Goal: Task Accomplishment & Management: Use online tool/utility

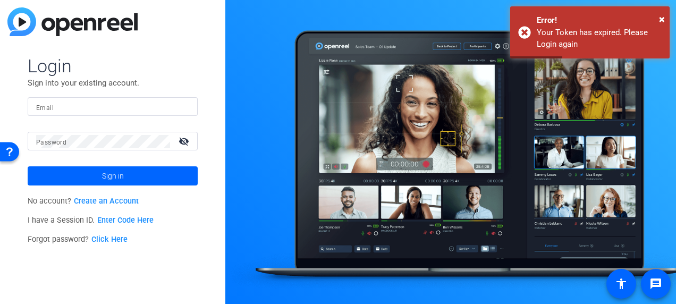
click at [103, 108] on input "Email" at bounding box center [112, 106] width 153 height 13
type input "[PERSON_NAME][EMAIL_ADDRESS][PERSON_NAME][DOMAIN_NAME]"
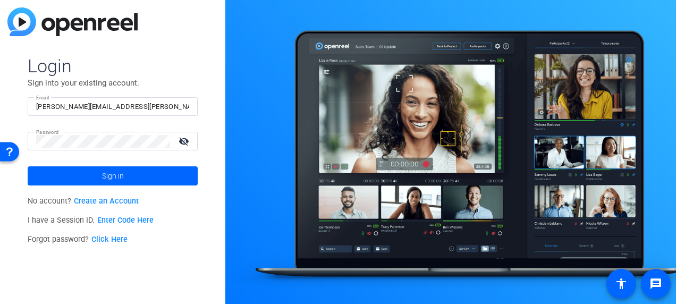
click at [184, 139] on mat-icon "visibility_off" at bounding box center [185, 140] width 26 height 15
click at [152, 169] on span at bounding box center [113, 176] width 170 height 26
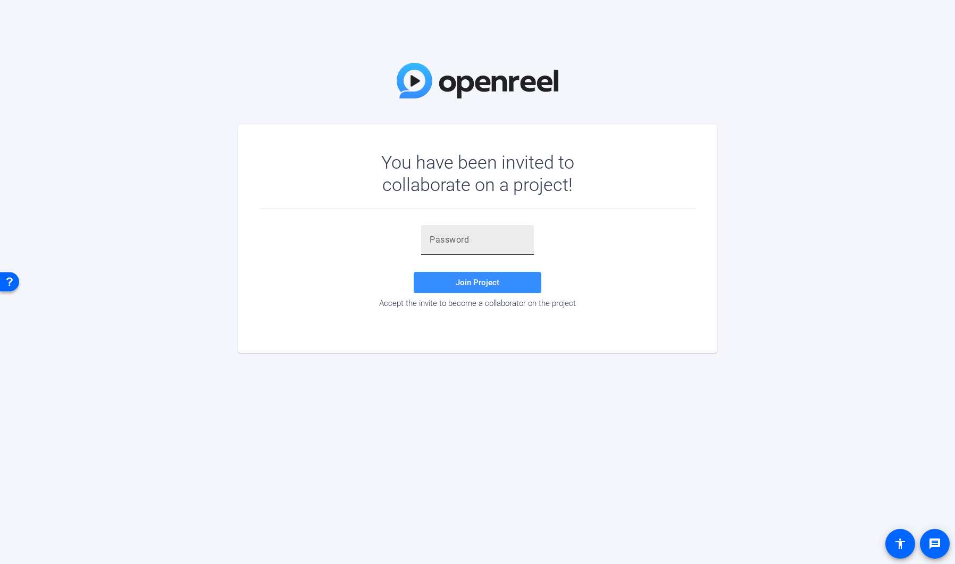
click at [475, 240] on input "text" at bounding box center [478, 239] width 96 height 13
paste input "rGCa3J"
type input "rGCa3J"
click at [459, 288] on span at bounding box center [478, 283] width 128 height 26
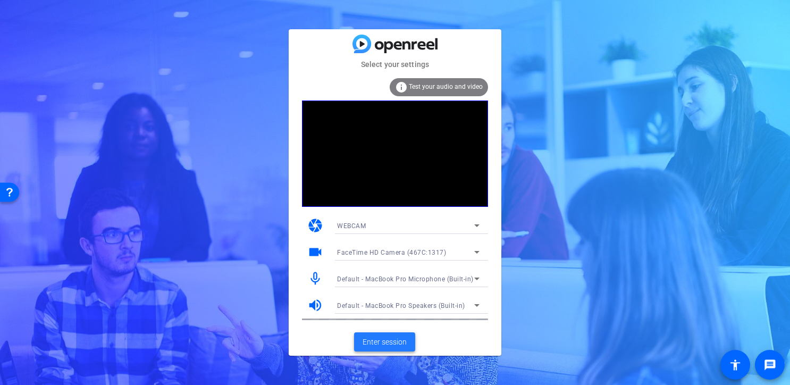
click at [382, 342] on span "Enter session" at bounding box center [385, 342] width 44 height 11
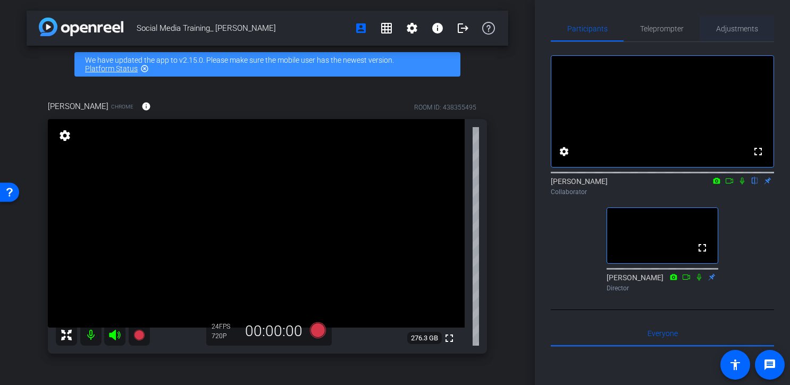
click at [736, 28] on span "Adjustments" at bounding box center [737, 28] width 42 height 7
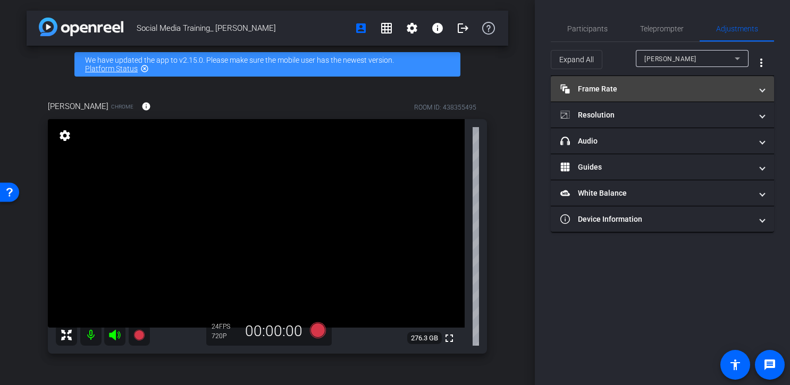
click at [736, 89] on mat-panel-title "Frame Rate Frame Rate" at bounding box center [655, 88] width 191 height 11
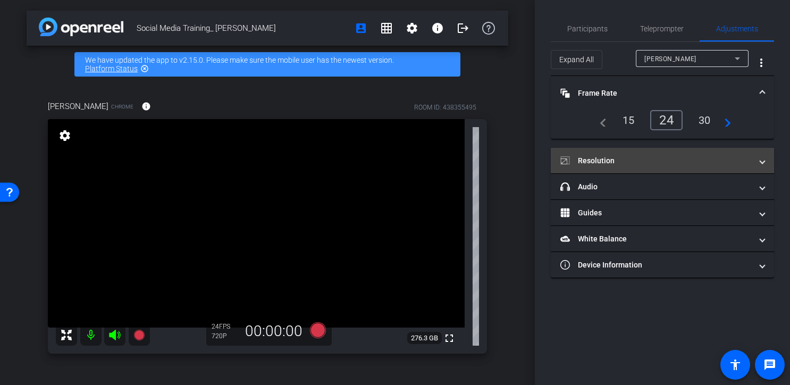
click at [650, 162] on mat-panel-title "Resolution" at bounding box center [655, 160] width 191 height 11
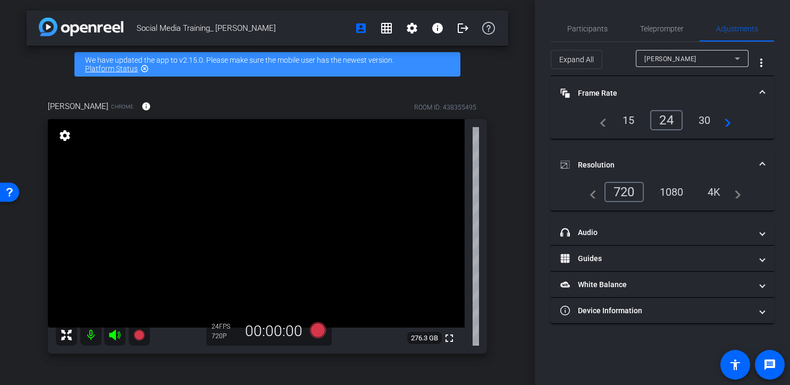
click at [710, 184] on div "4K" at bounding box center [714, 192] width 29 height 18
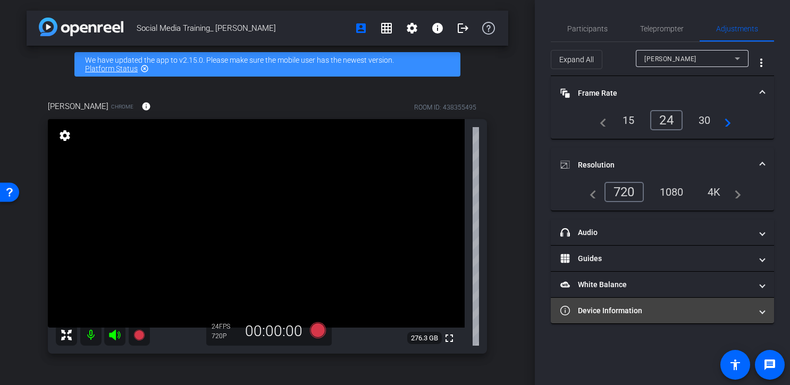
click at [670, 300] on mat-expansion-panel-header "Device Information" at bounding box center [662, 311] width 223 height 26
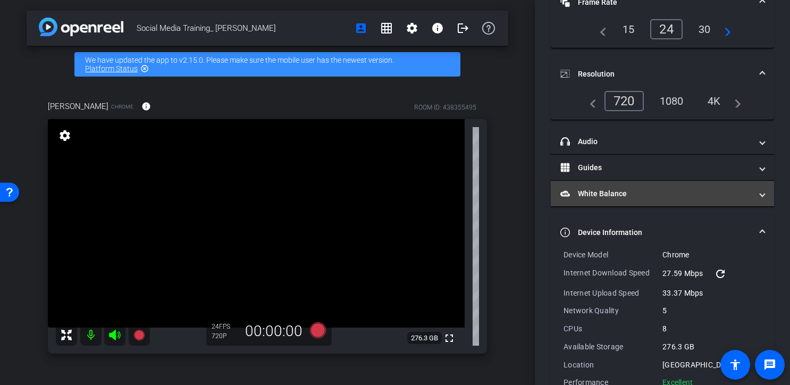
scroll to position [119, 0]
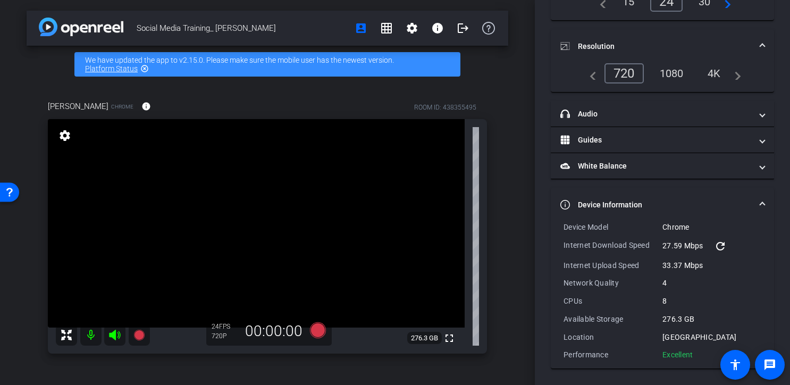
click at [675, 72] on div "1080" at bounding box center [672, 73] width 40 height 18
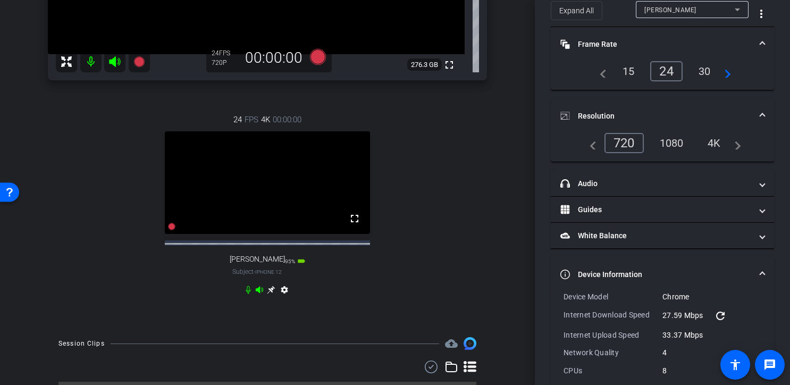
scroll to position [0, 0]
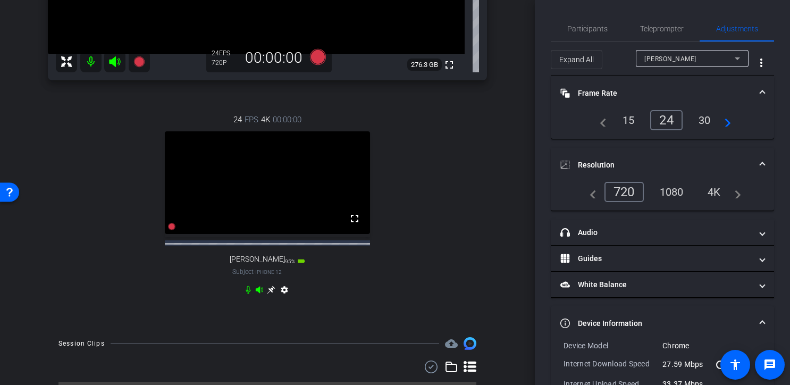
click at [737, 57] on icon at bounding box center [737, 58] width 13 height 13
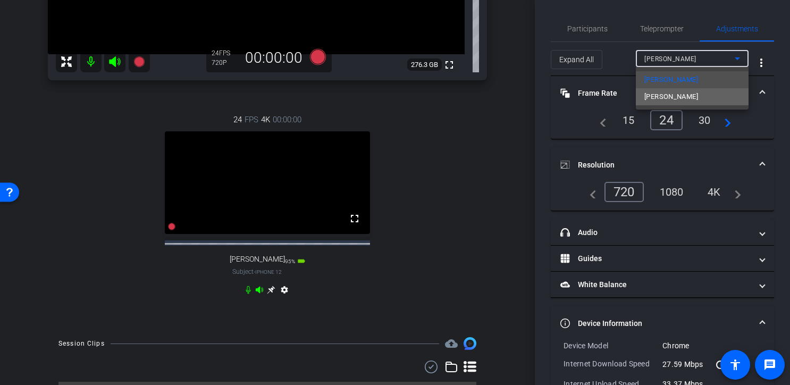
click at [669, 98] on span "[PERSON_NAME]" at bounding box center [671, 96] width 54 height 13
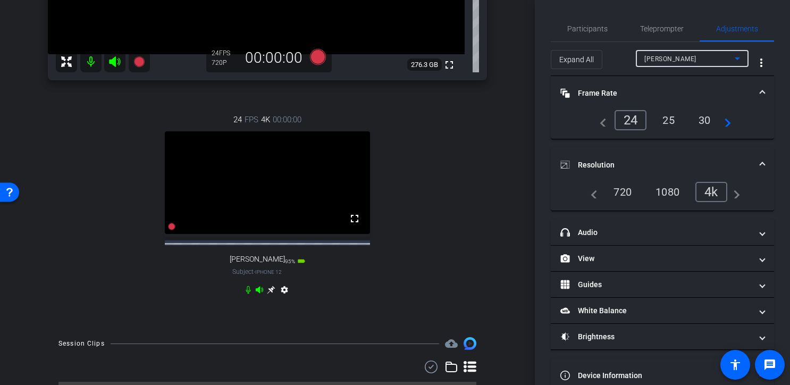
click at [488, 179] on div "[PERSON_NAME] Chrome info ROOM ID: 438355495 fullscreen settings 276.3 GB 24 FP…" at bounding box center [268, 68] width 482 height 517
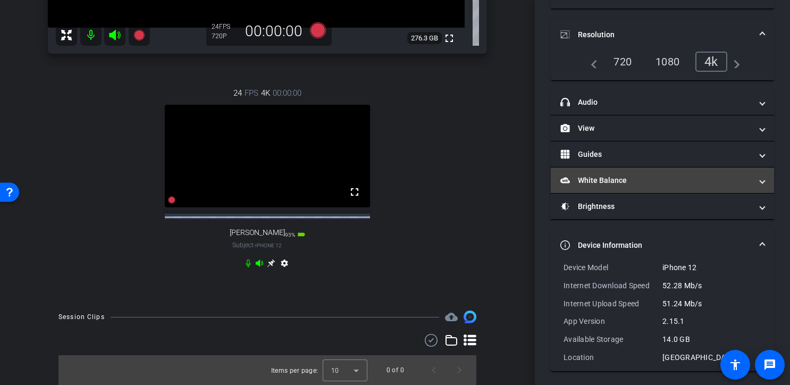
scroll to position [133, 0]
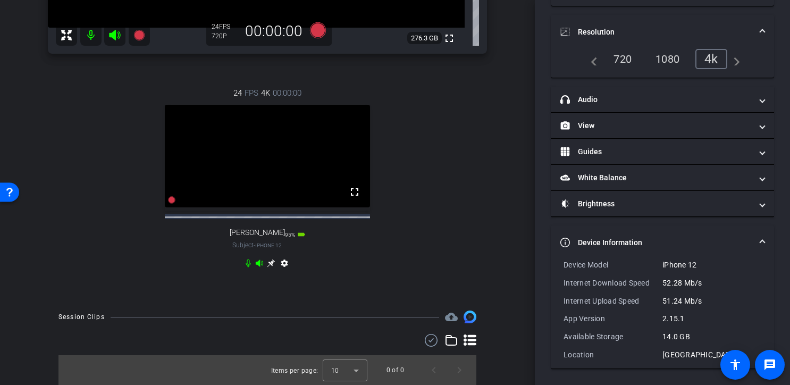
click at [763, 236] on mat-expansion-panel-header "Device Information" at bounding box center [662, 242] width 223 height 34
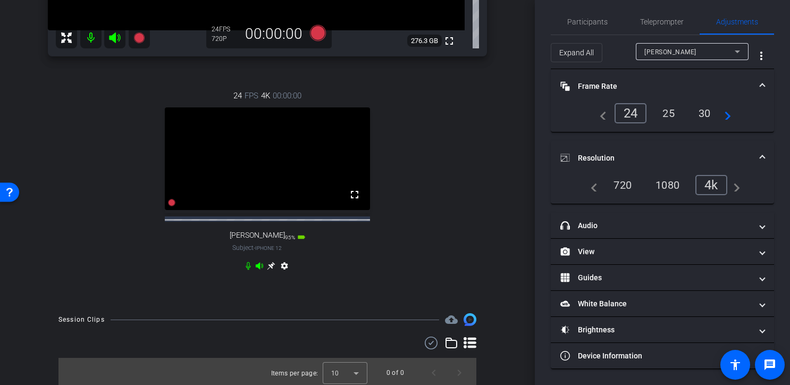
scroll to position [309, 0]
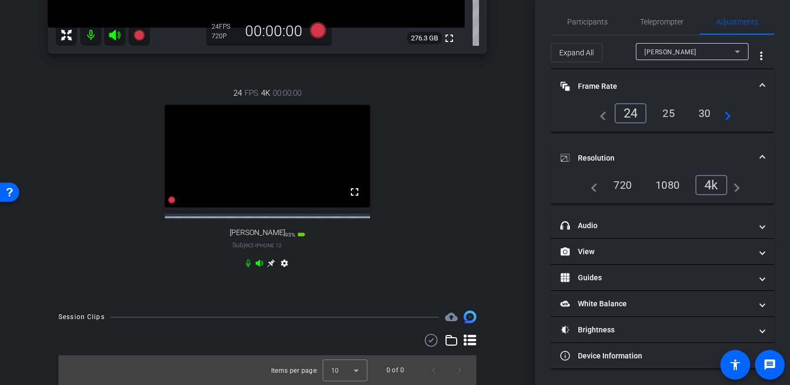
click at [271, 263] on icon at bounding box center [271, 263] width 8 height 8
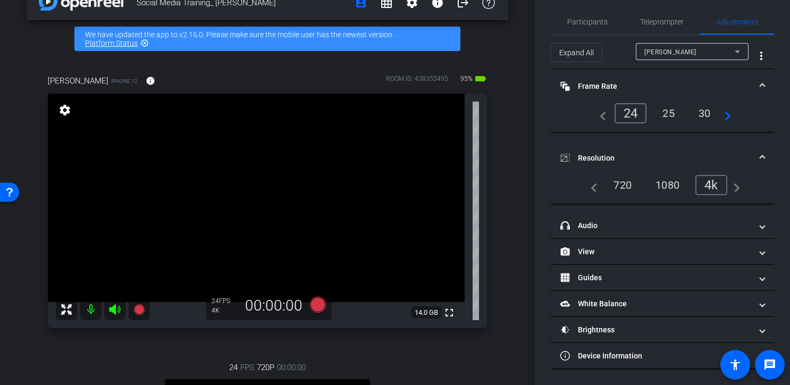
scroll to position [0, 0]
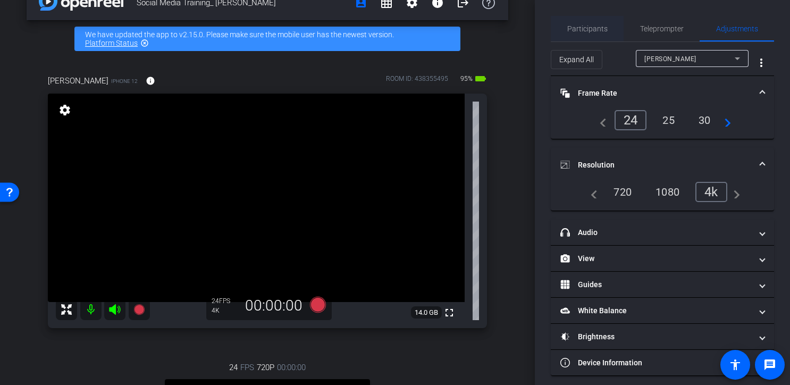
click at [593, 27] on span "Participants" at bounding box center [587, 28] width 40 height 7
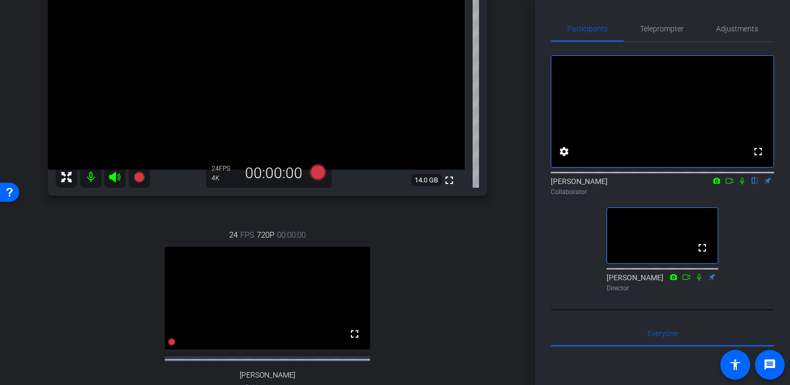
scroll to position [158, 0]
click at [138, 174] on icon at bounding box center [138, 176] width 11 height 11
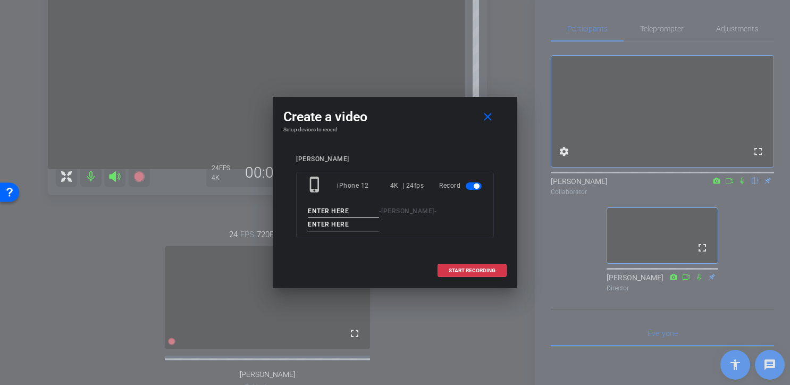
click at [352, 210] on input at bounding box center [343, 211] width 71 height 13
type input "[PERSON_NAME]"
drag, startPoint x: 352, startPoint y: 225, endPoint x: 282, endPoint y: 223, distance: 69.7
click at [282, 223] on div "Create a video close Setup devices to record [PERSON_NAME] phone_iphone iPhone …" at bounding box center [395, 192] width 245 height 191
type input "Test Recording"
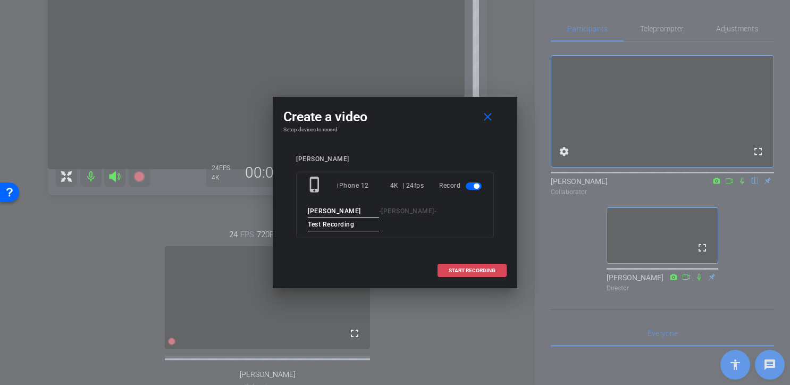
click at [477, 270] on span "START RECORDING" at bounding box center [472, 270] width 47 height 5
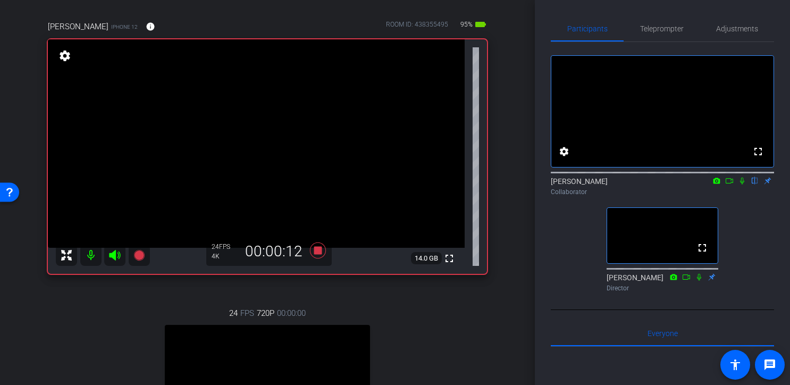
scroll to position [83, 0]
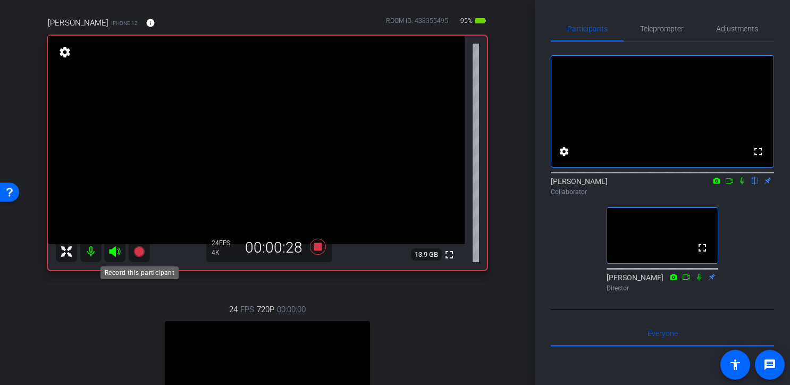
click at [139, 250] on icon at bounding box center [138, 251] width 11 height 11
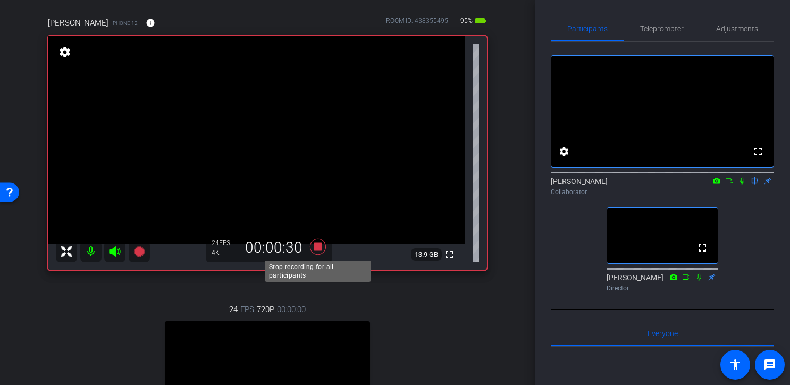
click at [320, 246] on icon at bounding box center [318, 247] width 16 height 16
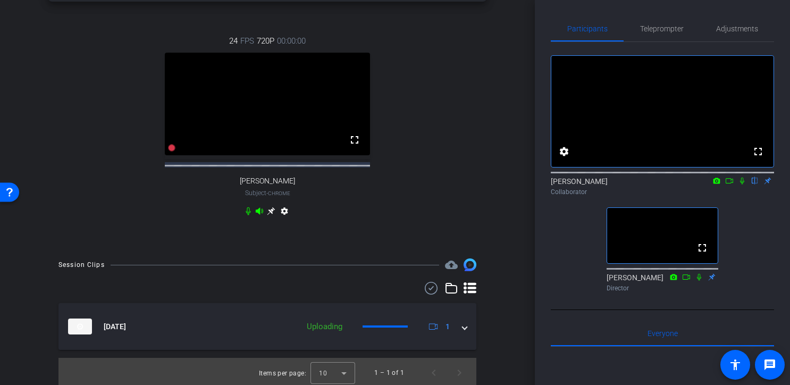
scroll to position [364, 0]
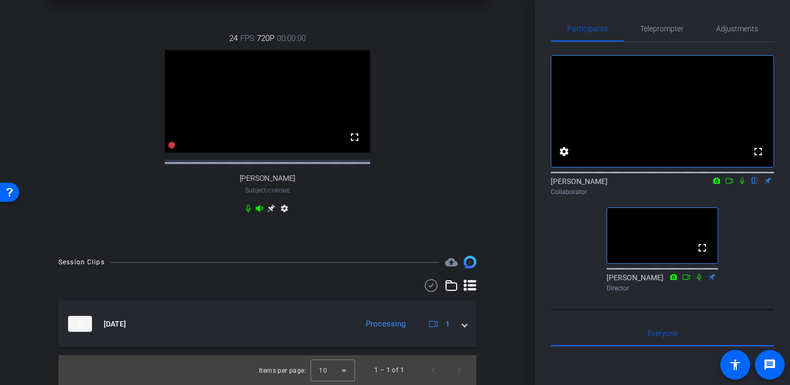
click at [729, 184] on icon at bounding box center [729, 180] width 9 height 7
click at [755, 184] on icon at bounding box center [755, 181] width 4 height 7
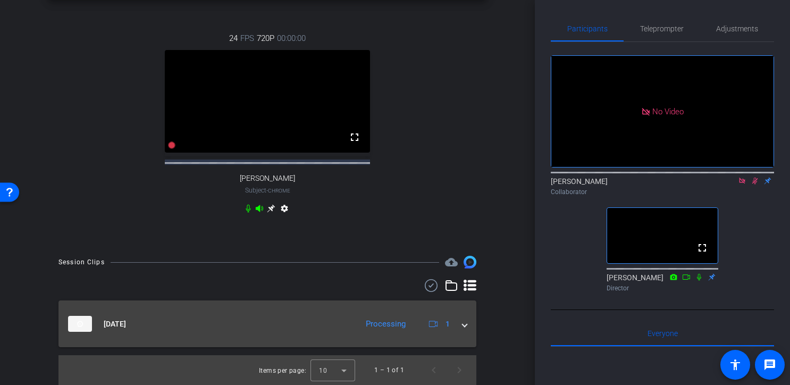
click at [467, 325] on mat-expansion-panel-header "[DATE] Processing 1" at bounding box center [267, 323] width 418 height 47
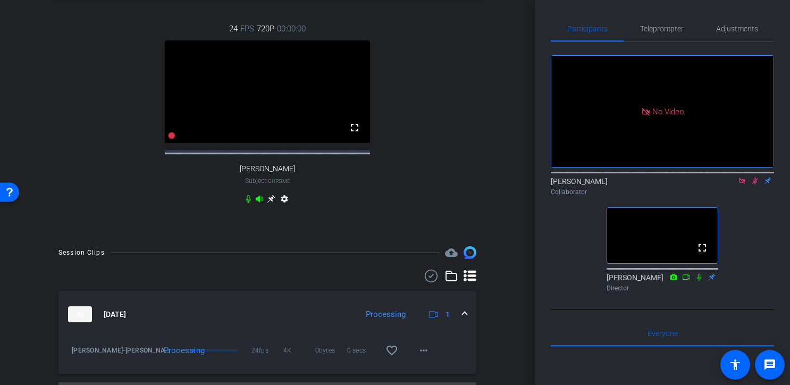
scroll to position [401, 0]
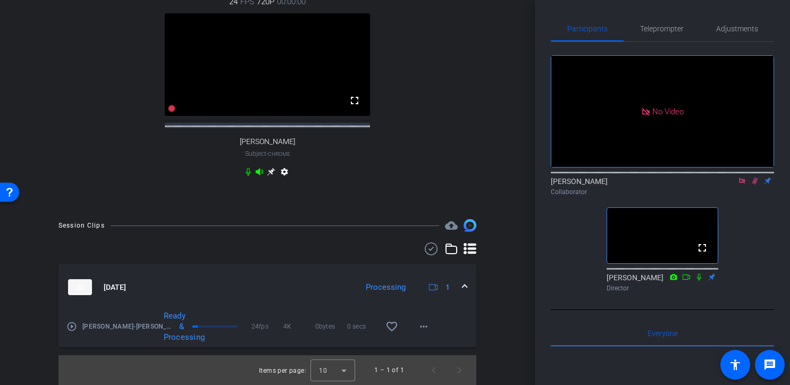
click at [71, 325] on mat-icon "play_circle_outline" at bounding box center [71, 326] width 11 height 11
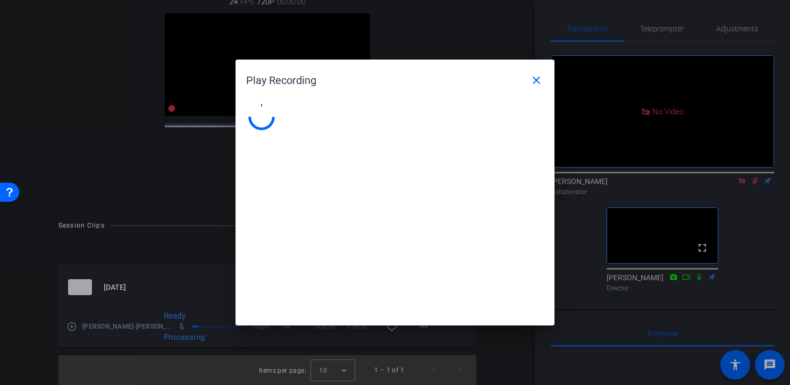
click at [71, 325] on div at bounding box center [395, 192] width 790 height 385
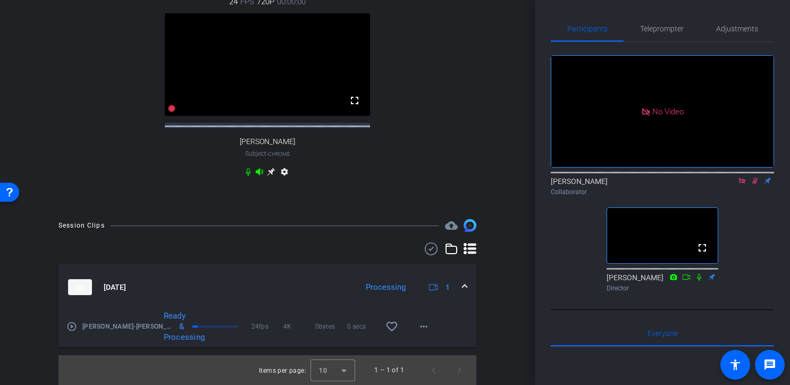
click at [72, 324] on mat-icon "play_circle_outline" at bounding box center [71, 326] width 11 height 11
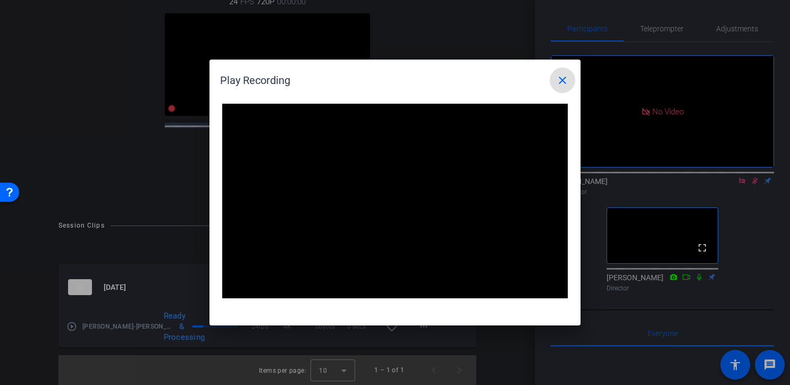
click at [561, 82] on mat-icon "close" at bounding box center [562, 80] width 13 height 13
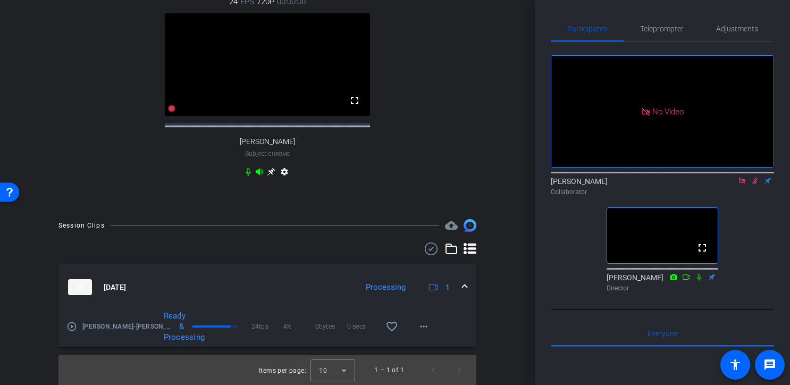
click at [742, 183] on icon at bounding box center [742, 181] width 6 height 6
click at [742, 184] on icon at bounding box center [742, 180] width 9 height 7
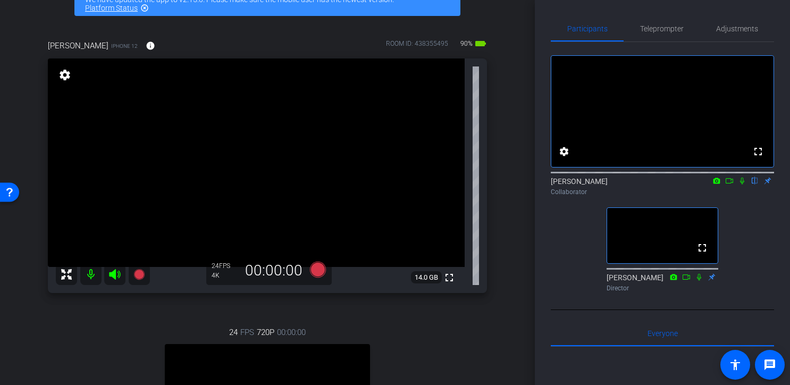
scroll to position [25, 0]
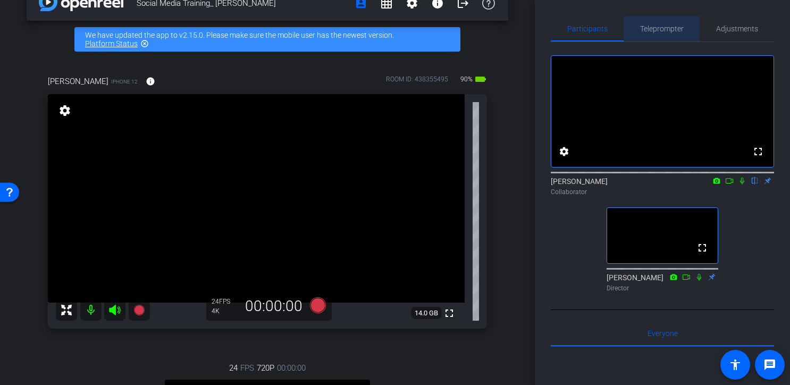
click at [659, 30] on span "Teleprompter" at bounding box center [662, 28] width 44 height 7
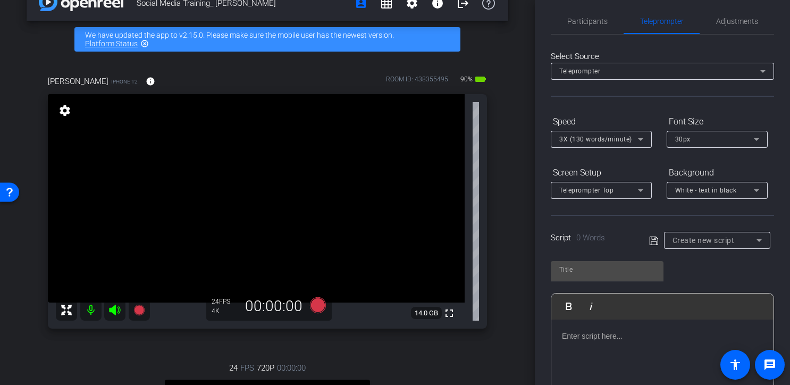
scroll to position [0, 0]
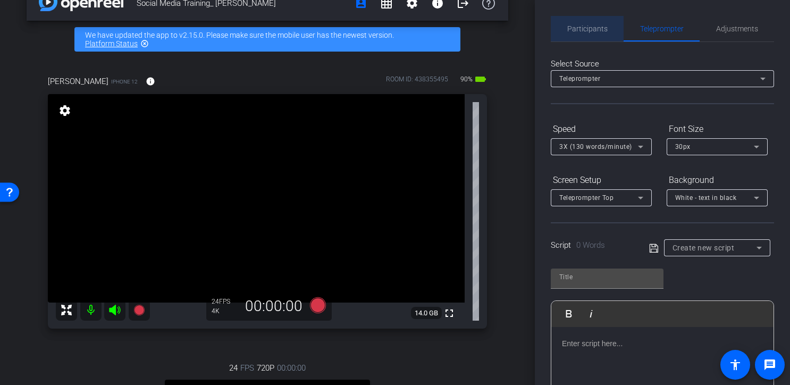
click at [593, 27] on span "Participants" at bounding box center [587, 28] width 40 height 7
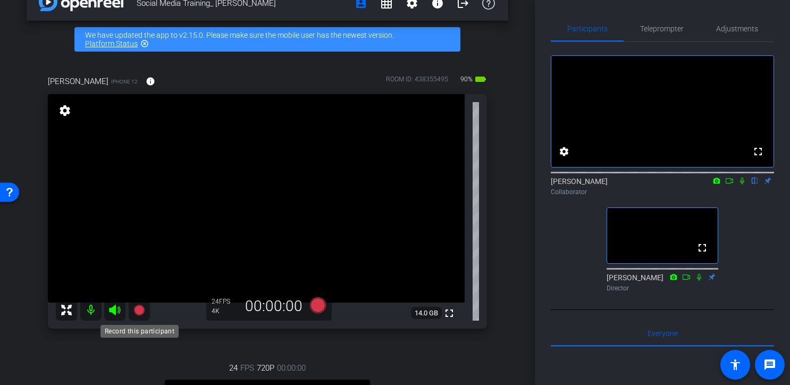
click at [140, 311] on icon at bounding box center [138, 310] width 11 height 11
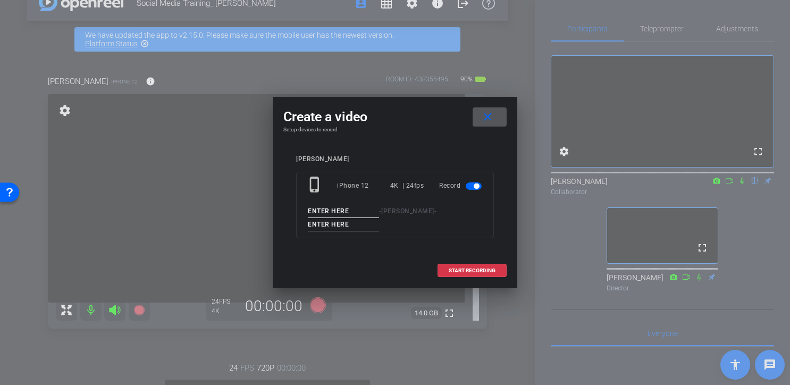
click at [346, 212] on input at bounding box center [343, 211] width 71 height 13
type input "[PERSON_NAME]"
type input "Intro Take 1"
click at [466, 269] on span "START RECORDING" at bounding box center [472, 270] width 47 height 5
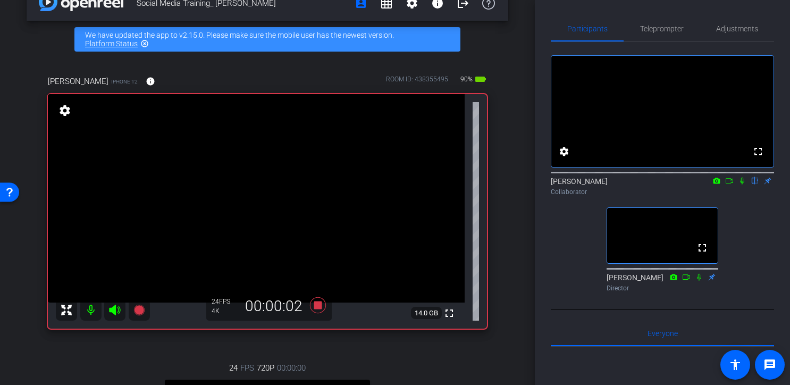
click at [742, 184] on icon at bounding box center [742, 180] width 9 height 7
click at [730, 184] on icon at bounding box center [729, 180] width 9 height 7
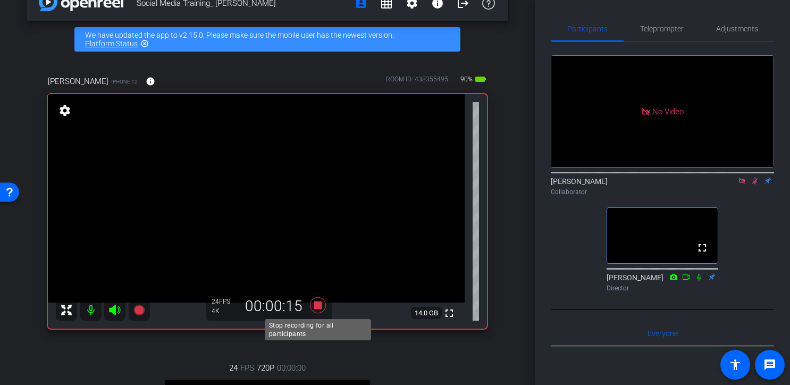
click at [318, 306] on icon at bounding box center [318, 305] width 16 height 16
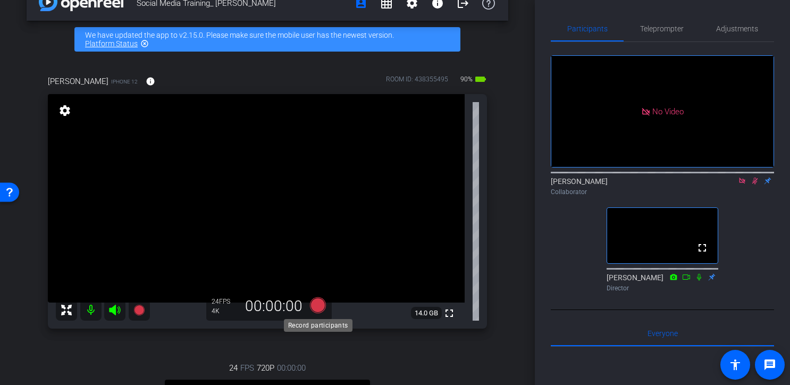
click at [318, 306] on icon at bounding box center [318, 305] width 16 height 16
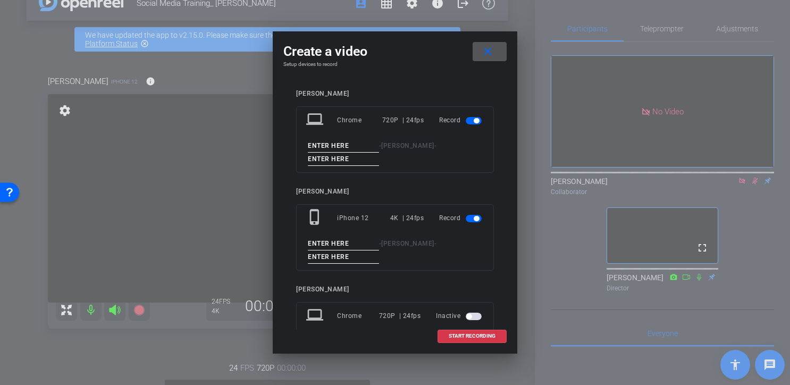
click at [349, 242] on input at bounding box center [343, 243] width 71 height 13
type input "[PERSON_NAME]"
type input "Intro Take 2"
click at [477, 121] on span "button" at bounding box center [476, 120] width 5 height 5
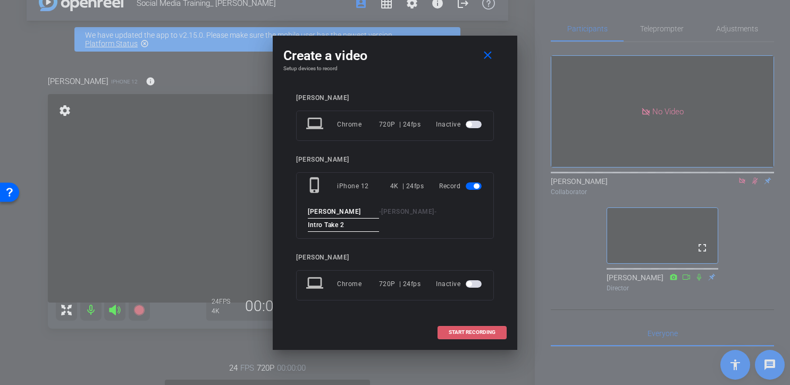
click at [474, 331] on span "START RECORDING" at bounding box center [472, 332] width 47 height 5
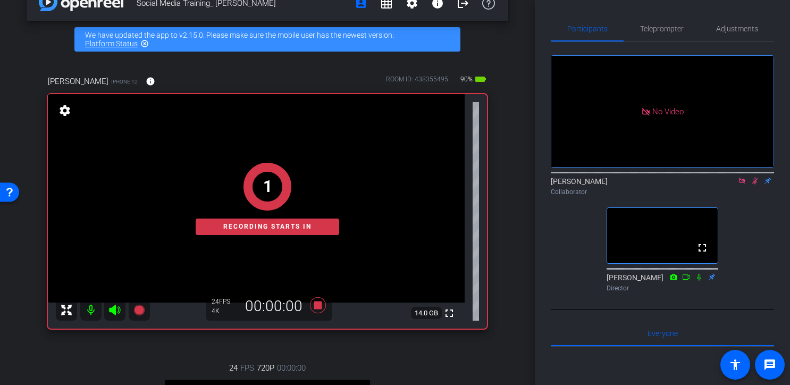
click at [753, 184] on icon at bounding box center [755, 181] width 6 height 7
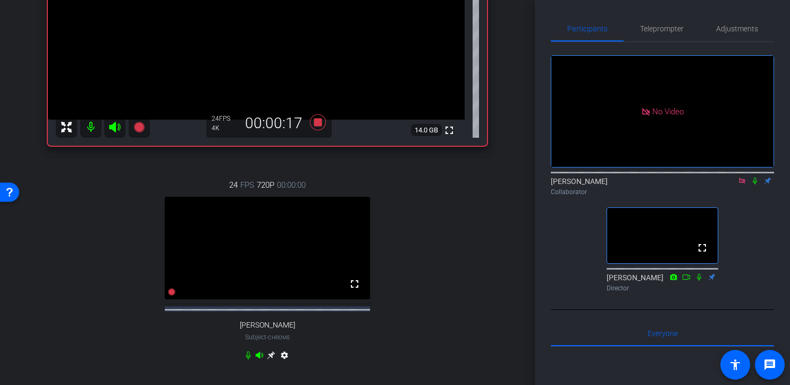
scroll to position [34, 0]
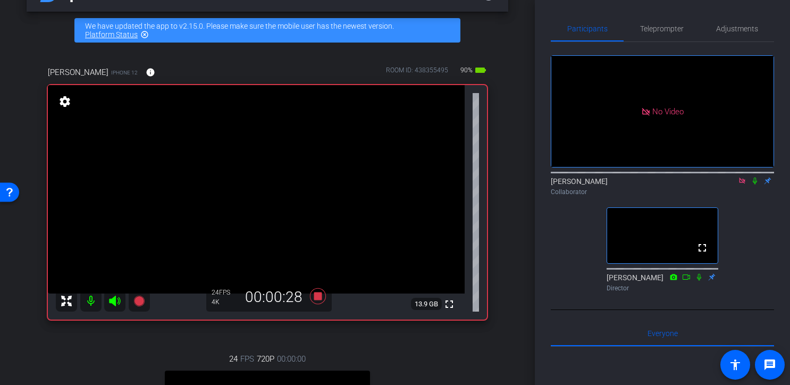
drag, startPoint x: 318, startPoint y: 298, endPoint x: 479, endPoint y: 360, distance: 172.9
click at [479, 360] on div "[PERSON_NAME] iPhone 12 info ROOM ID: 438355495 90% battery_std fullscreen sett…" at bounding box center [268, 307] width 482 height 517
drag, startPoint x: 140, startPoint y: 299, endPoint x: 161, endPoint y: 352, distance: 57.3
click at [161, 352] on div "[PERSON_NAME] iPhone 12 info ROOM ID: 438355495 90% battery_std fullscreen sett…" at bounding box center [268, 307] width 482 height 517
click at [318, 295] on icon at bounding box center [318, 296] width 16 height 16
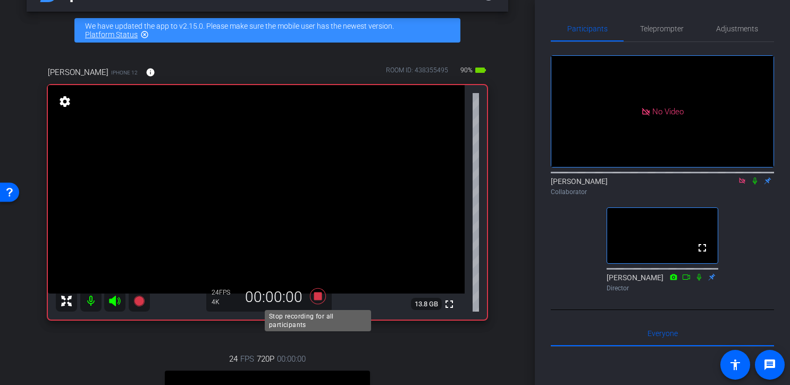
click at [318, 295] on icon at bounding box center [318, 296] width 16 height 16
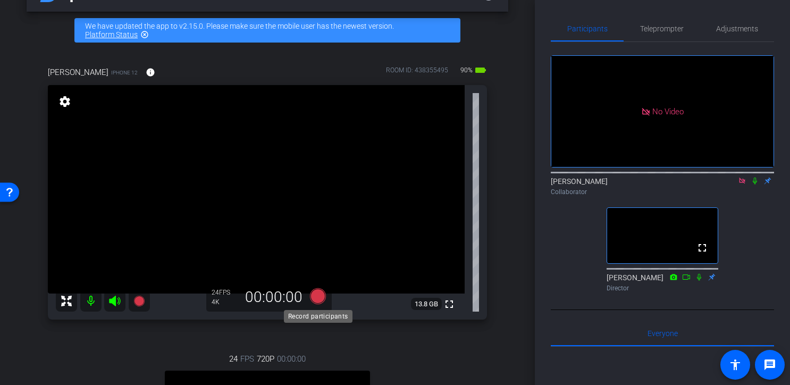
click at [316, 293] on icon at bounding box center [318, 296] width 16 height 16
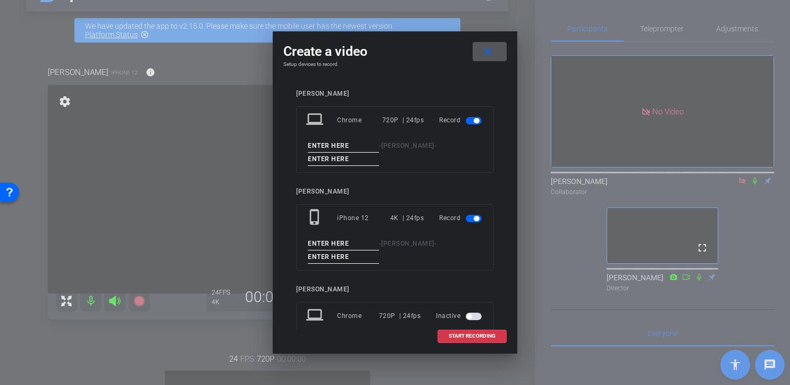
click at [476, 118] on span "button" at bounding box center [476, 120] width 5 height 5
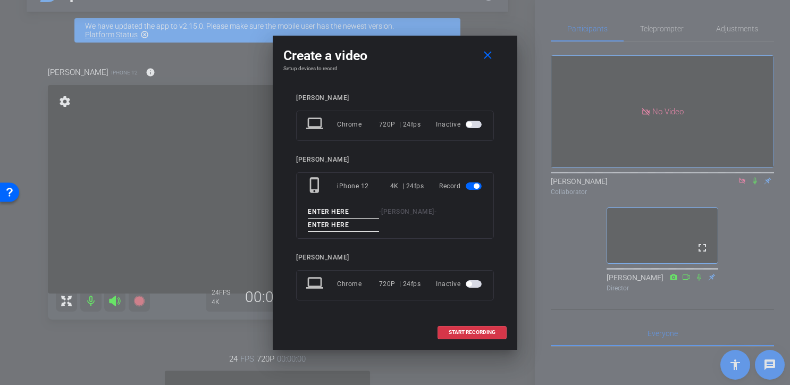
click at [333, 213] on input at bounding box center [343, 211] width 71 height 13
type input "[PERSON_NAME]"
drag, startPoint x: 359, startPoint y: 225, endPoint x: 316, endPoint y: 225, distance: 43.6
click at [316, 225] on input at bounding box center [343, 225] width 71 height 13
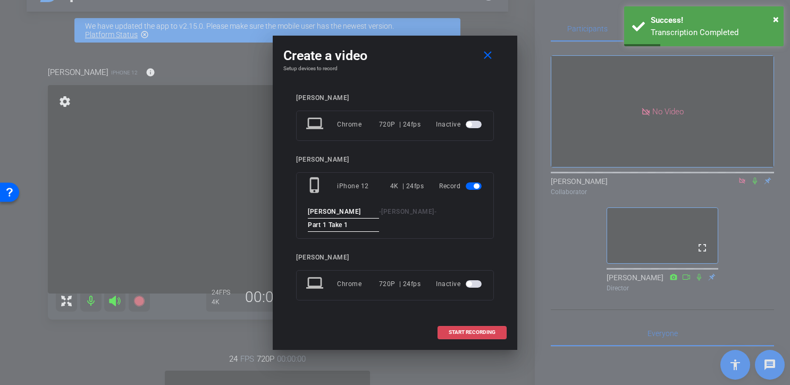
type input "Part 1 Take 1"
click at [463, 332] on span "START RECORDING" at bounding box center [472, 332] width 47 height 5
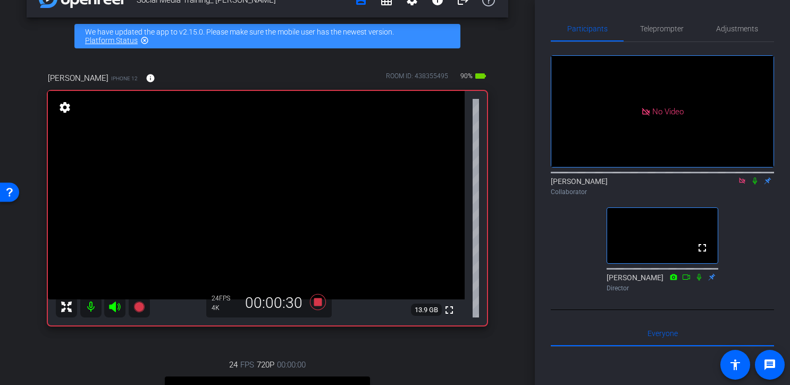
scroll to position [25, 0]
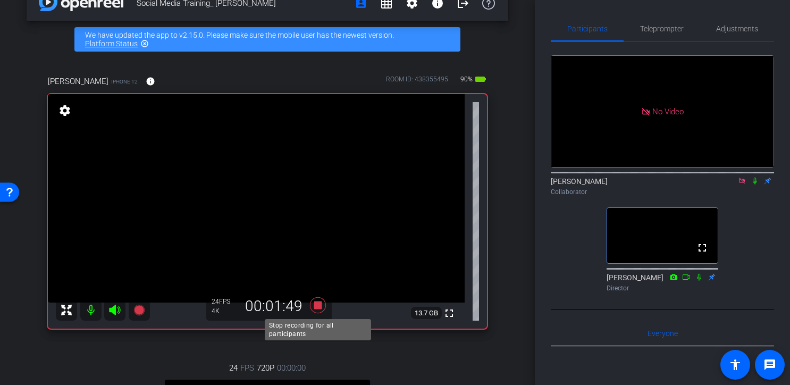
click at [319, 305] on icon at bounding box center [318, 305] width 16 height 16
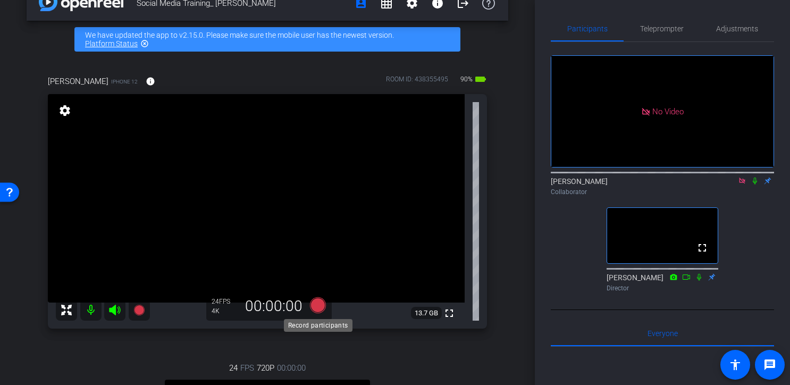
click at [317, 303] on icon at bounding box center [318, 305] width 16 height 16
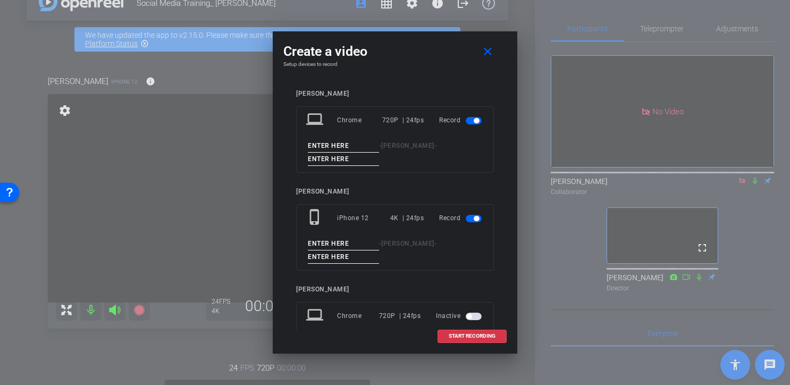
click at [477, 119] on span "button" at bounding box center [476, 120] width 5 height 5
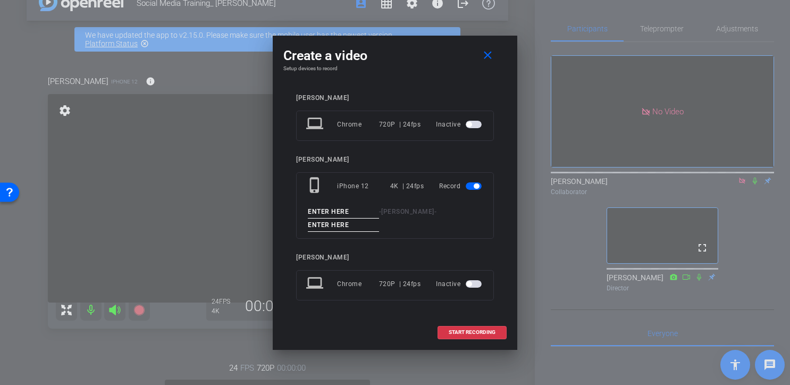
click at [350, 211] on input at bounding box center [343, 211] width 71 height 13
type input "[PERSON_NAME]"
type input "P"
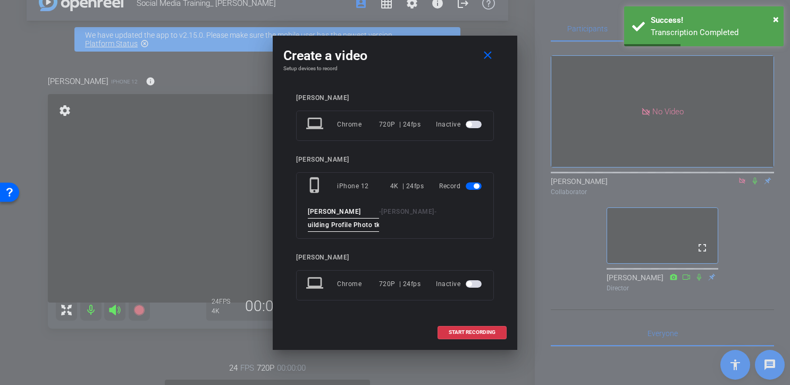
scroll to position [0, 9]
type input "Building Profile Photo tk1"
click at [474, 332] on span "START RECORDING" at bounding box center [472, 332] width 47 height 5
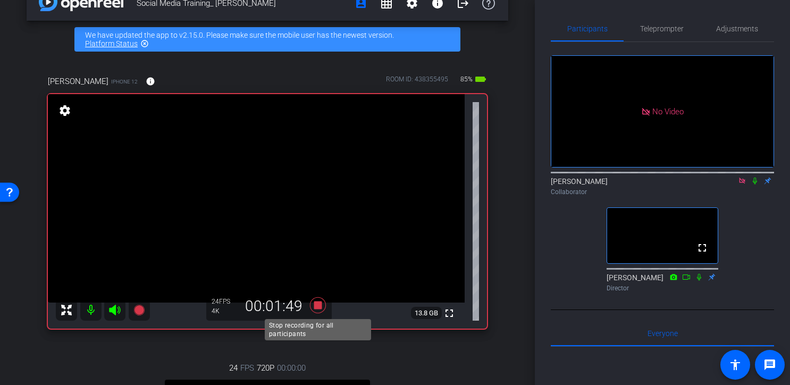
click at [316, 304] on icon at bounding box center [318, 305] width 16 height 16
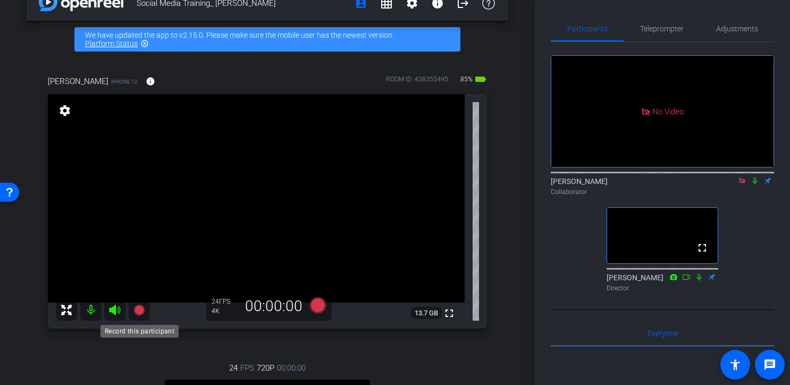
click at [139, 308] on icon at bounding box center [138, 310] width 11 height 11
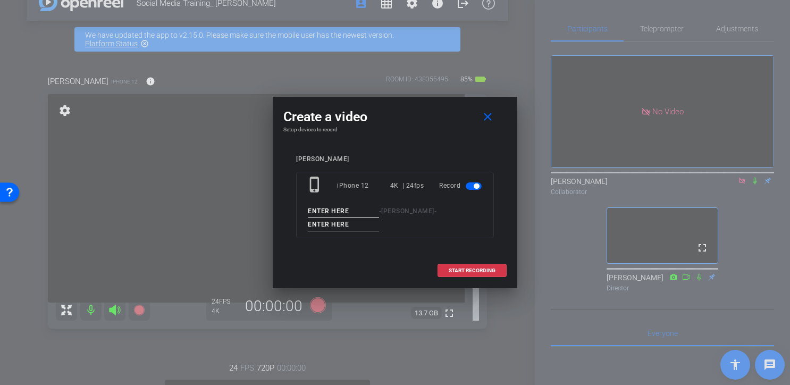
click at [345, 207] on input at bounding box center [343, 211] width 71 height 13
type input "[PERSON_NAME]"
type input "Instagram Bio tk1"
click at [464, 270] on span "START RECORDING" at bounding box center [472, 270] width 47 height 5
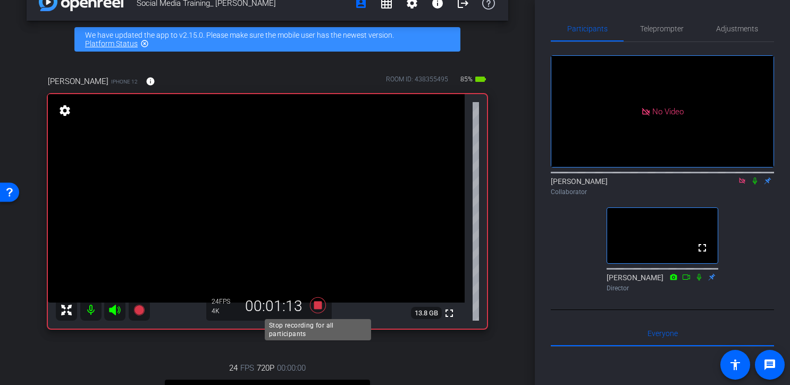
click at [314, 304] on icon at bounding box center [318, 305] width 26 height 19
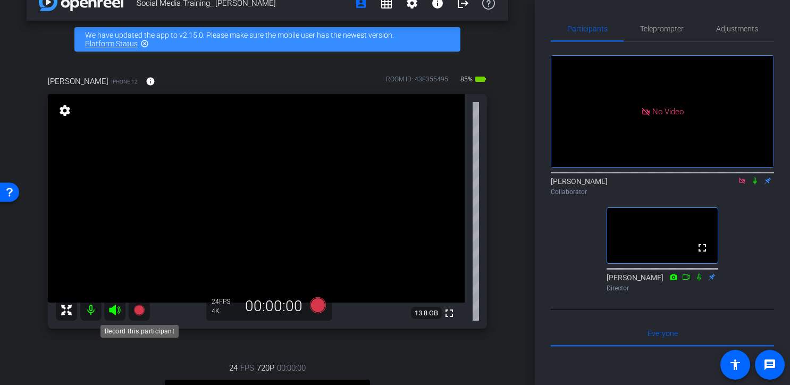
click at [138, 310] on icon at bounding box center [138, 310] width 11 height 11
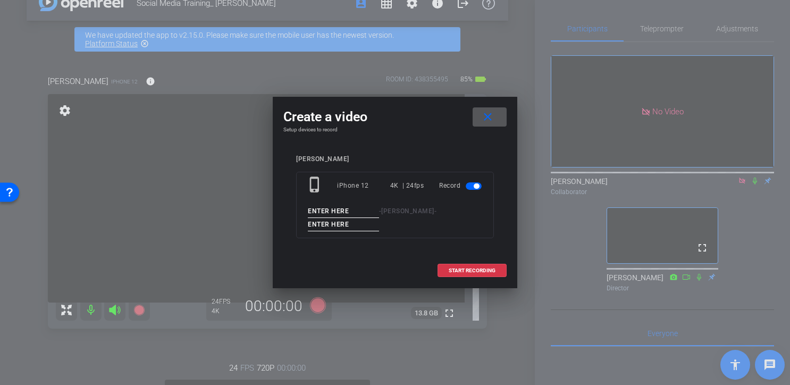
click at [347, 207] on input at bounding box center [343, 211] width 71 height 13
type input "[PERSON_NAME]"
type input "Setting up Acct tk1"
click at [472, 271] on span "START RECORDING" at bounding box center [472, 270] width 47 height 5
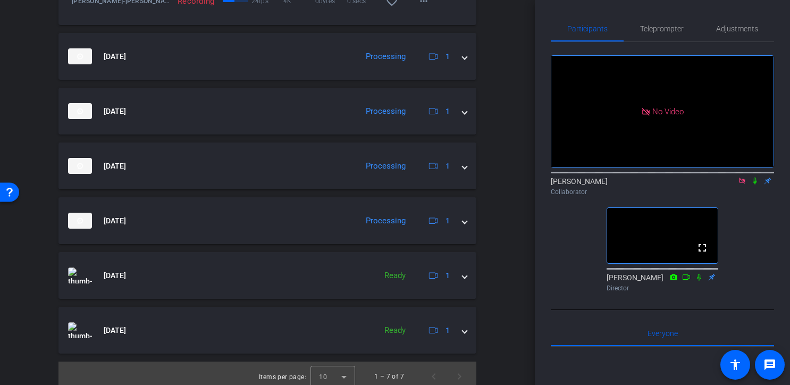
scroll to position [718, 0]
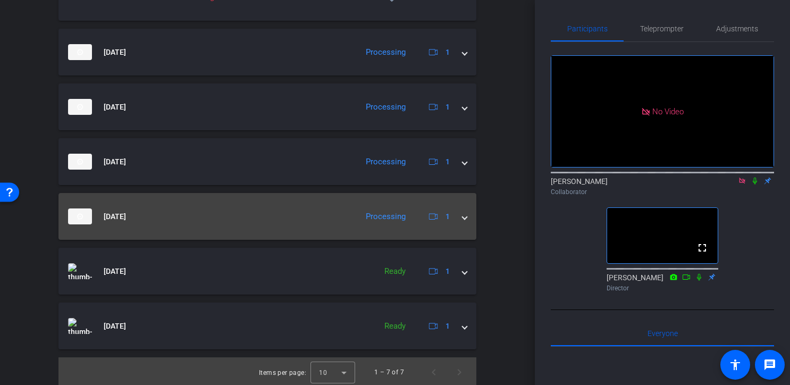
click at [466, 222] on span at bounding box center [465, 216] width 4 height 11
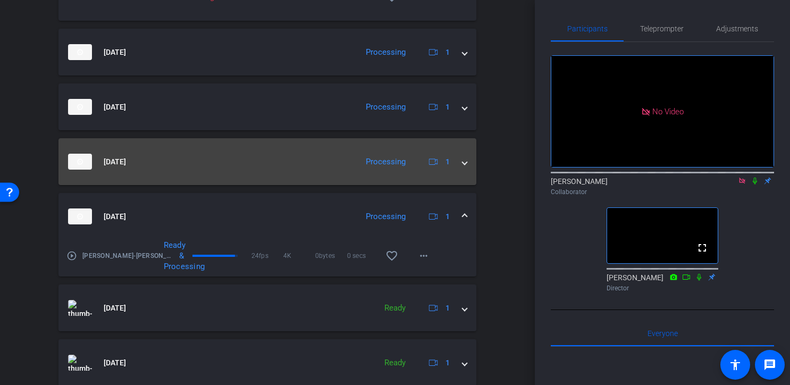
click at [466, 167] on span at bounding box center [465, 161] width 4 height 11
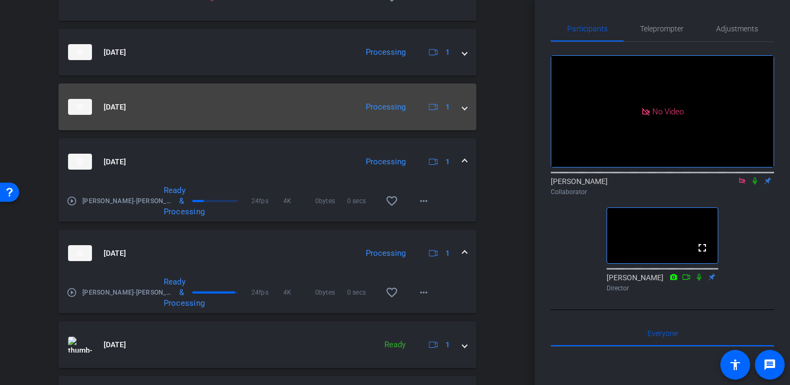
click at [466, 113] on span at bounding box center [465, 107] width 4 height 11
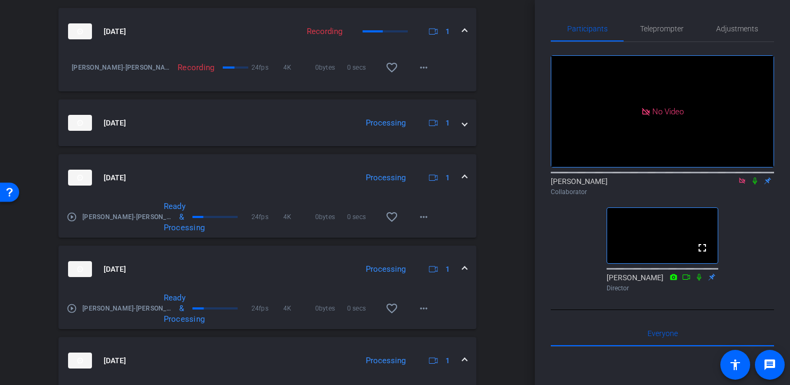
scroll to position [645, 0]
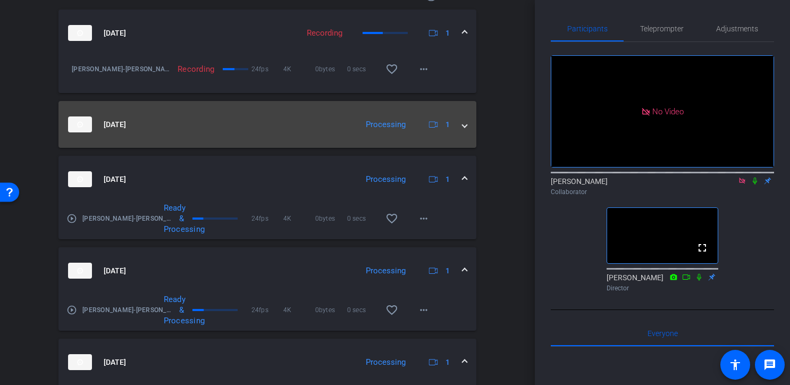
click at [466, 130] on span at bounding box center [465, 124] width 4 height 11
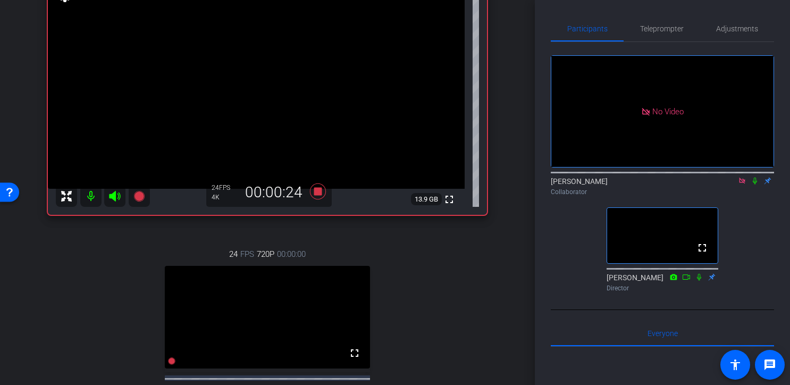
scroll to position [64, 0]
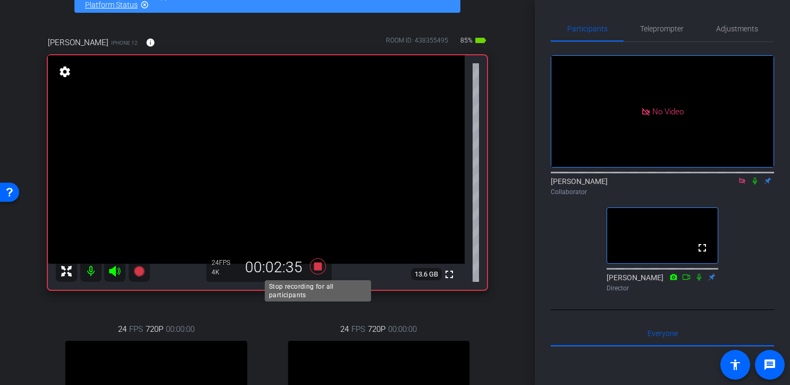
click at [317, 268] on icon at bounding box center [318, 266] width 16 height 16
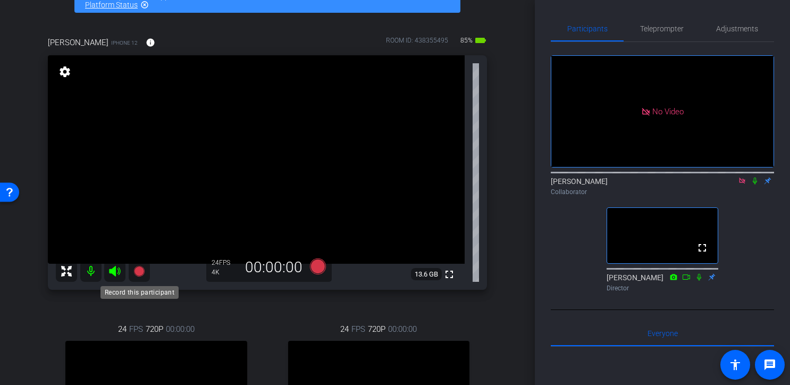
click at [139, 271] on icon at bounding box center [138, 271] width 11 height 11
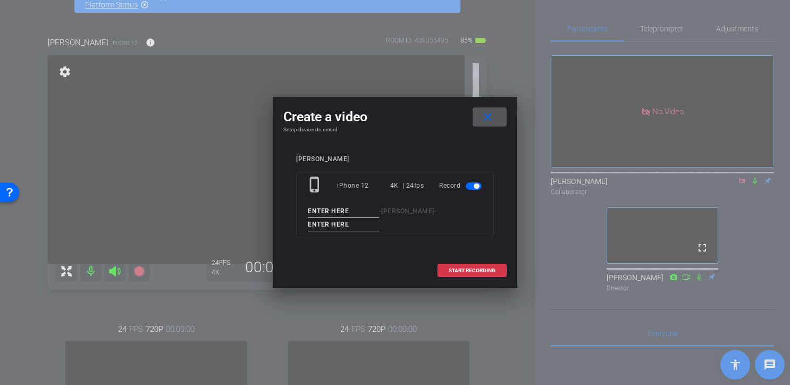
click at [344, 209] on input at bounding box center [343, 211] width 71 height 13
type input "[PERSON_NAME]"
type input "Setting up Acct tk2"
click at [473, 271] on span "START RECORDING" at bounding box center [472, 270] width 47 height 5
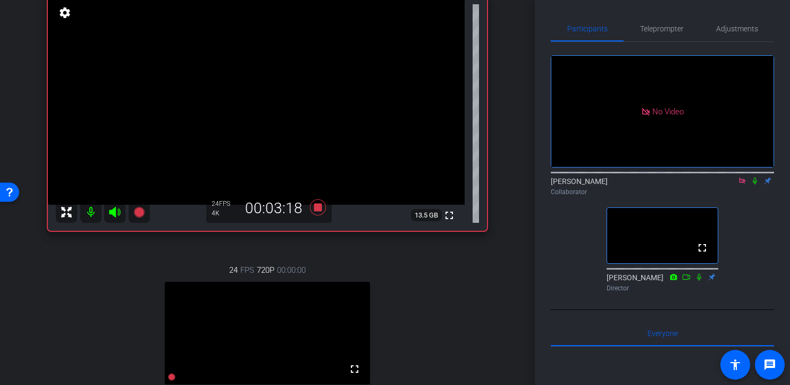
scroll to position [129, 0]
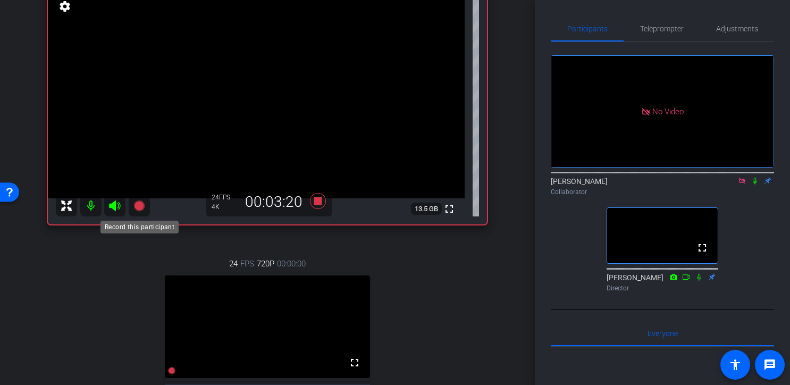
click at [141, 204] on icon at bounding box center [138, 205] width 11 height 11
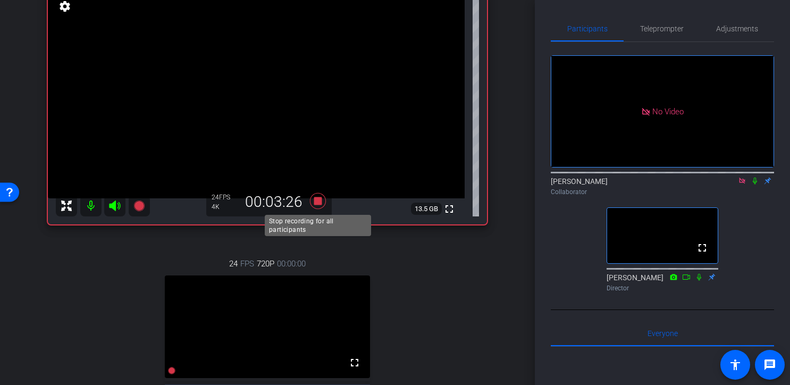
click at [318, 200] on icon at bounding box center [318, 201] width 16 height 16
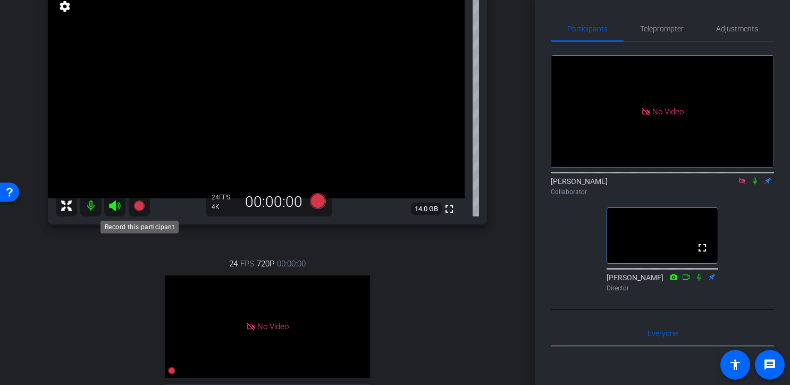
click at [140, 203] on icon at bounding box center [138, 205] width 11 height 11
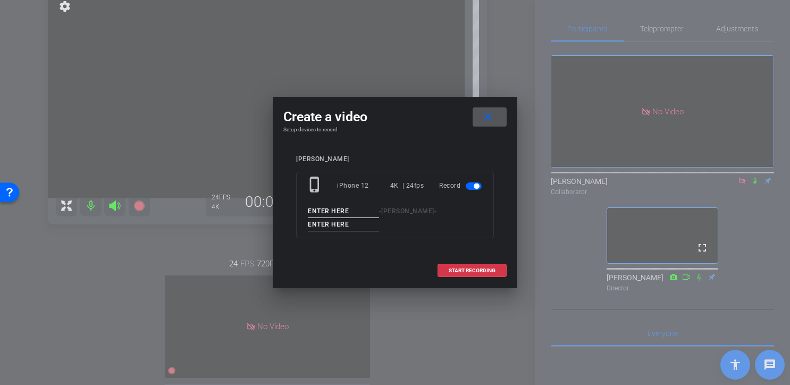
click at [346, 212] on input at bounding box center [343, 211] width 71 height 13
type input "[PERSON_NAME]"
type input "Adding a Bio tk1"
click at [477, 268] on span "START RECORDING" at bounding box center [472, 270] width 47 height 5
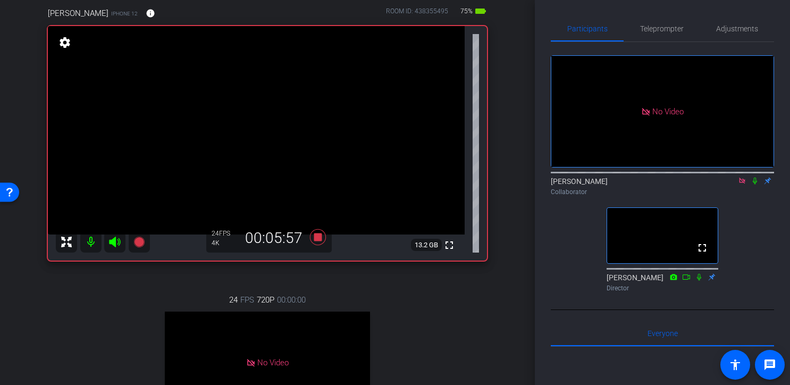
scroll to position [83, 0]
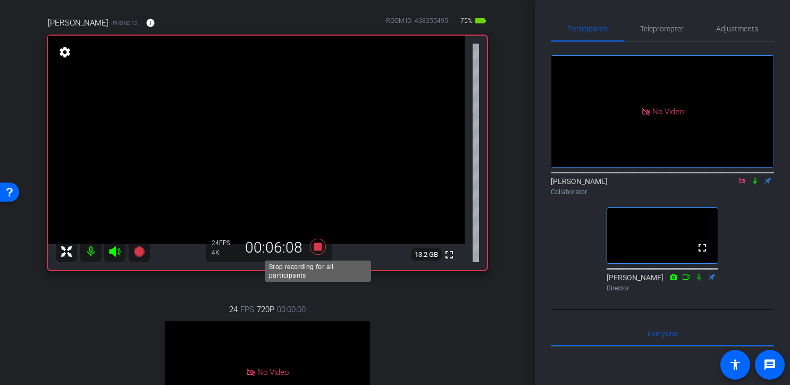
click at [315, 247] on icon at bounding box center [318, 247] width 16 height 16
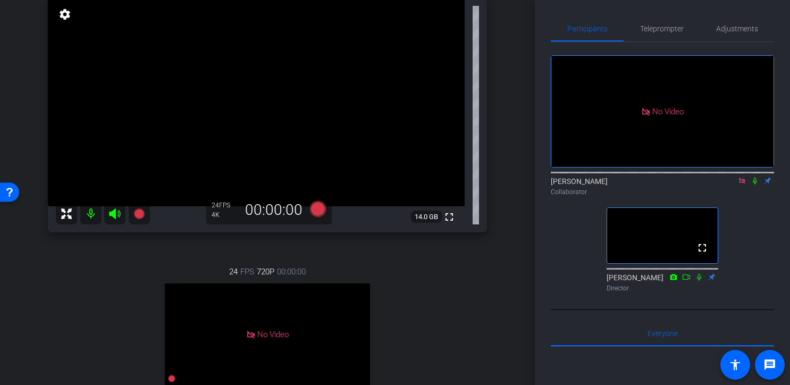
scroll to position [119, 0]
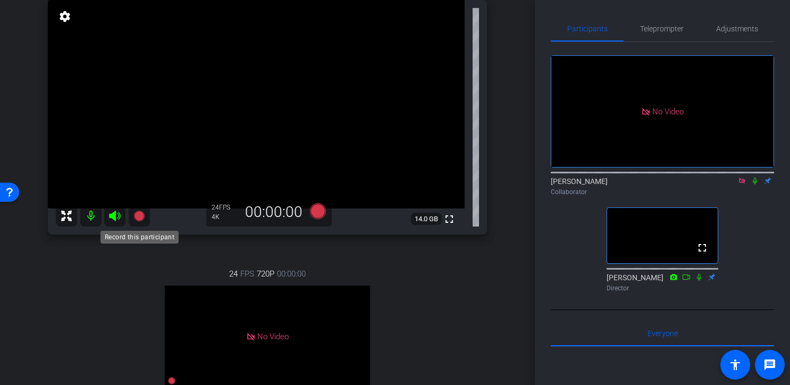
click at [141, 215] on icon at bounding box center [138, 216] width 11 height 11
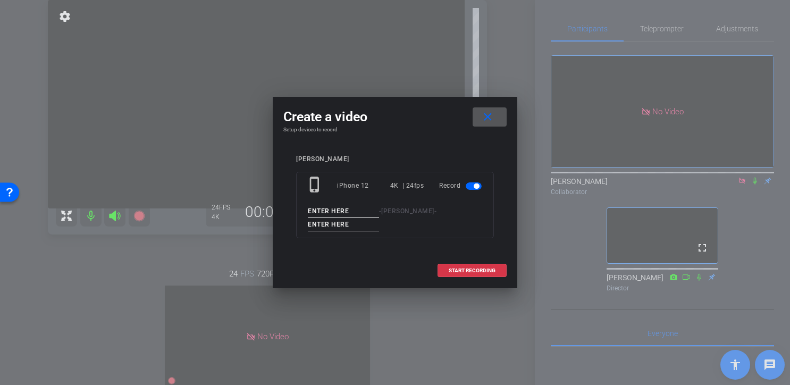
click at [343, 211] on input at bounding box center [343, 211] width 71 height 13
type input "[PERSON_NAME]"
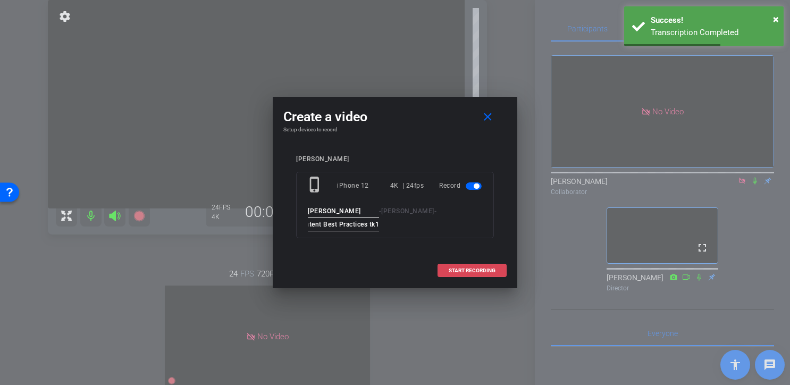
type input "Content Best Practices tk1"
click at [467, 270] on span "START RECORDING" at bounding box center [472, 270] width 47 height 5
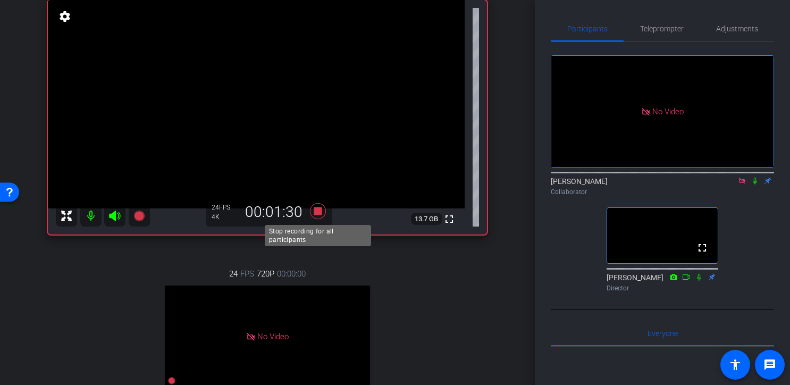
click at [317, 211] on icon at bounding box center [318, 211] width 16 height 16
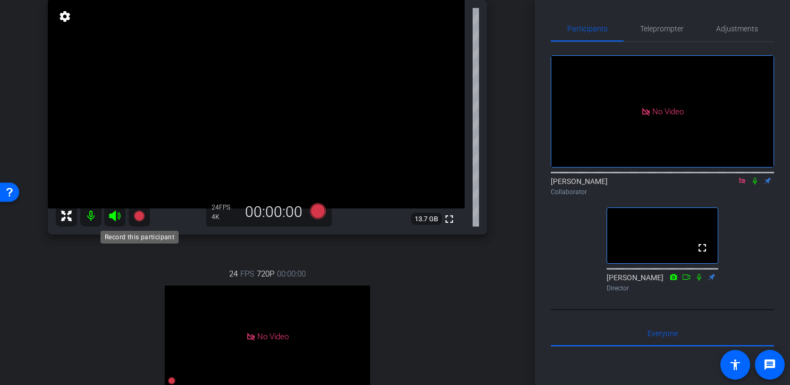
click at [142, 218] on icon at bounding box center [138, 216] width 11 height 11
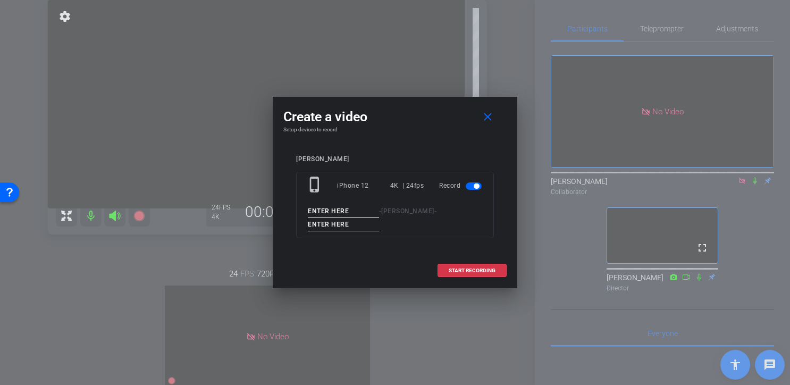
click at [348, 210] on input at bounding box center [343, 211] width 71 height 13
type input "[PERSON_NAME]"
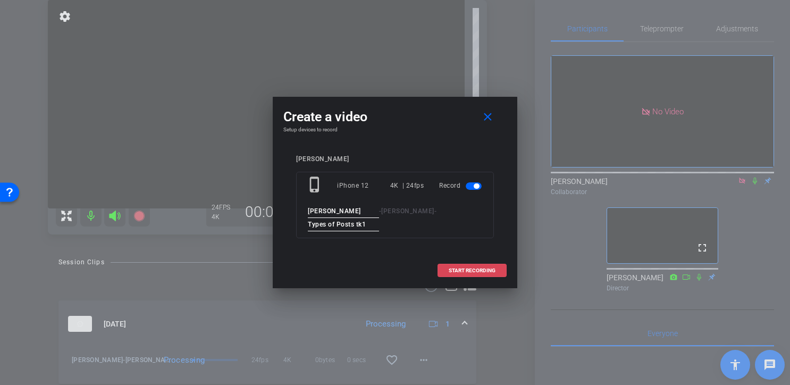
type input "Types of Posts tk1"
click at [473, 271] on span "START RECORDING" at bounding box center [472, 270] width 47 height 5
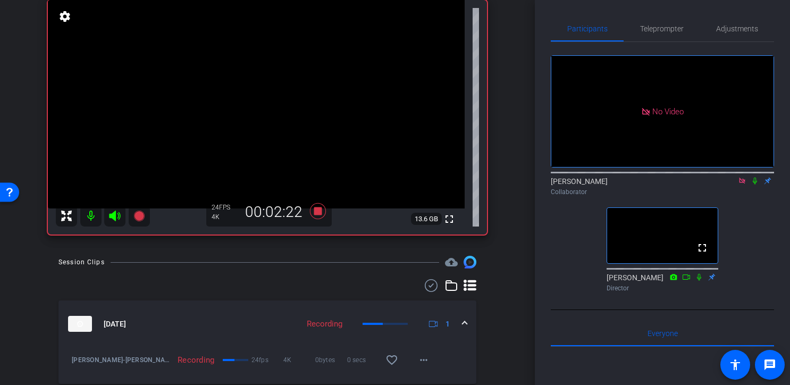
scroll to position [116, 0]
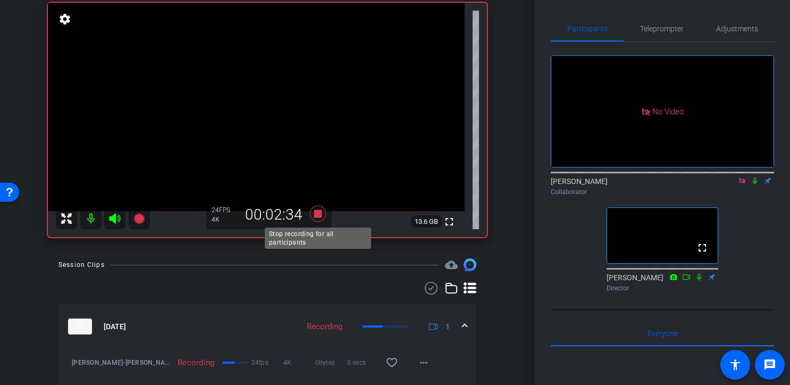
click at [320, 215] on icon at bounding box center [318, 214] width 16 height 16
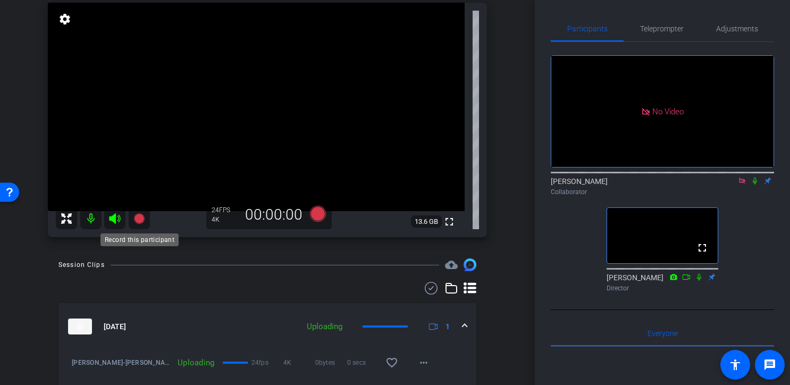
click at [140, 219] on icon at bounding box center [138, 218] width 11 height 11
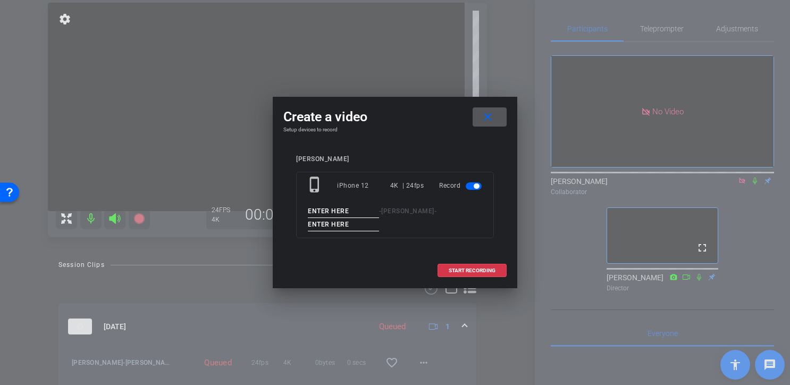
click at [350, 213] on input at bounding box center [343, 211] width 71 height 13
type input "[PERSON_NAME]"
click at [356, 221] on input at bounding box center [343, 224] width 71 height 13
type input "Photo Guidance tk1"
click at [472, 269] on span "START RECORDING" at bounding box center [472, 270] width 47 height 5
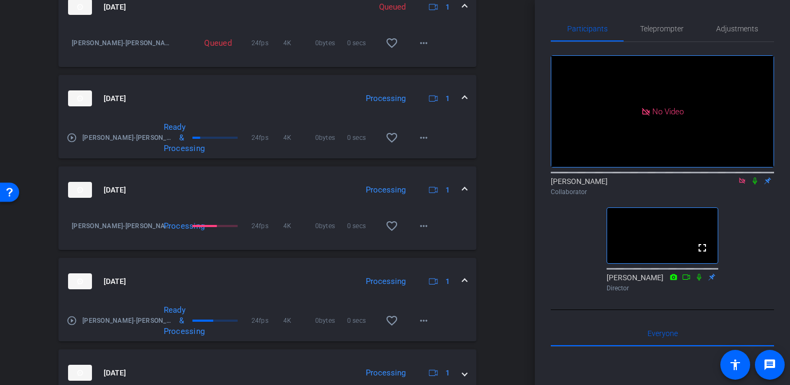
scroll to position [536, 0]
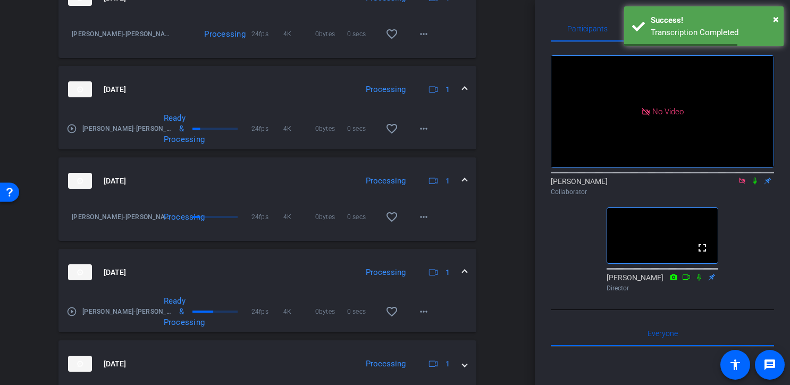
click at [463, 182] on span at bounding box center [465, 180] width 4 height 11
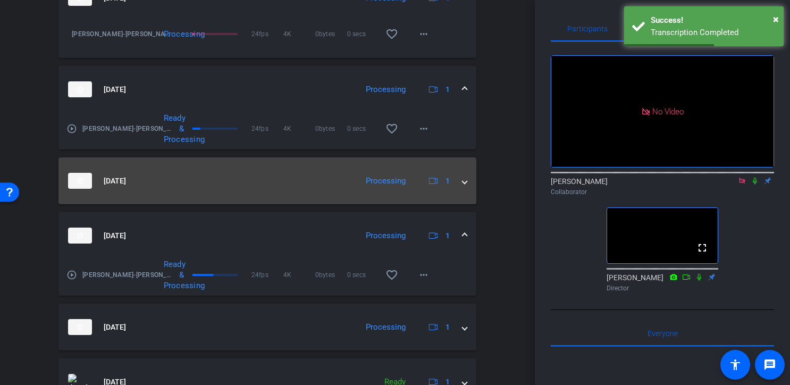
click at [463, 182] on span at bounding box center [465, 180] width 4 height 11
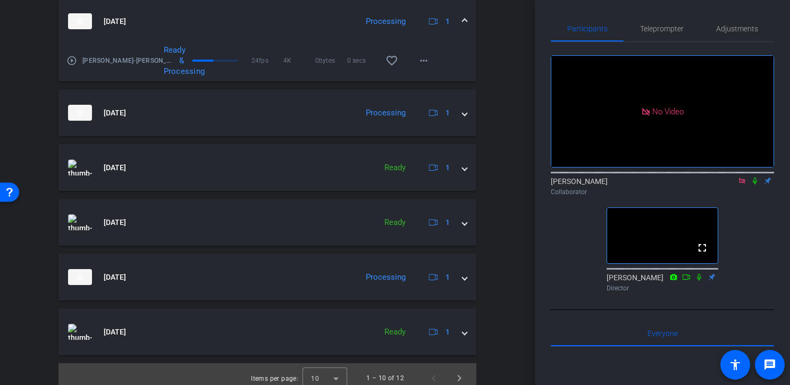
scroll to position [795, 0]
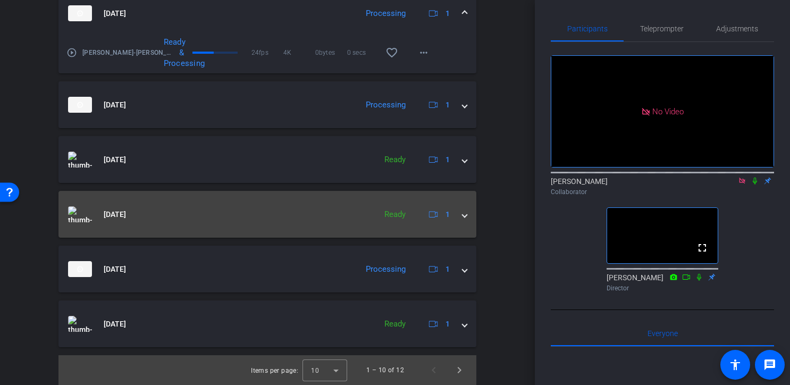
click at [466, 217] on span at bounding box center [465, 214] width 4 height 11
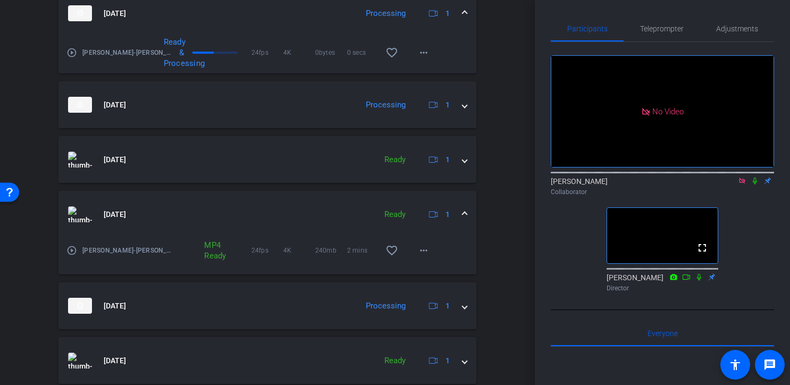
click at [466, 217] on span at bounding box center [465, 214] width 4 height 11
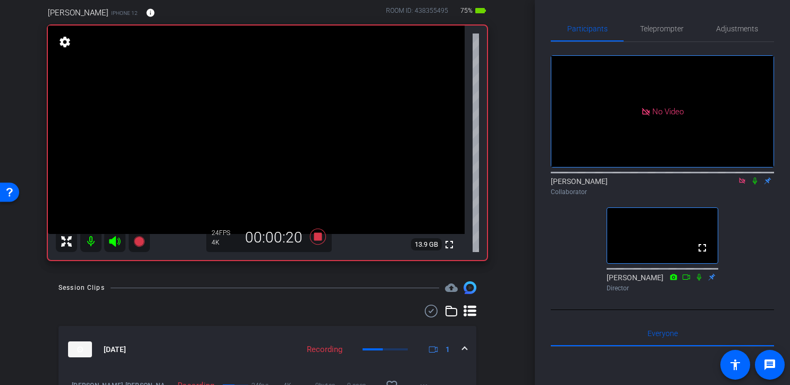
scroll to position [92, 0]
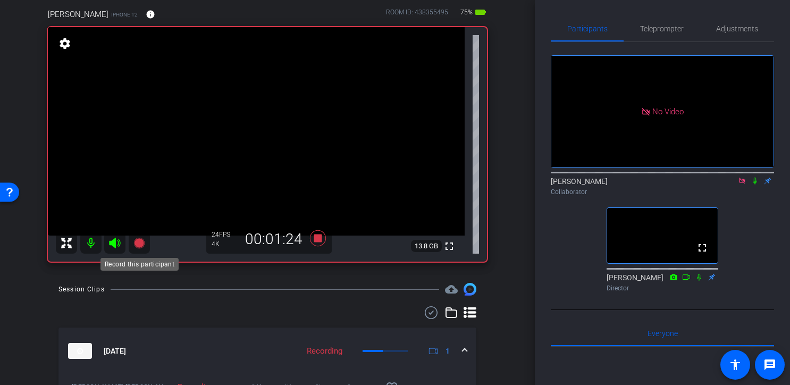
click at [139, 242] on icon at bounding box center [138, 243] width 11 height 11
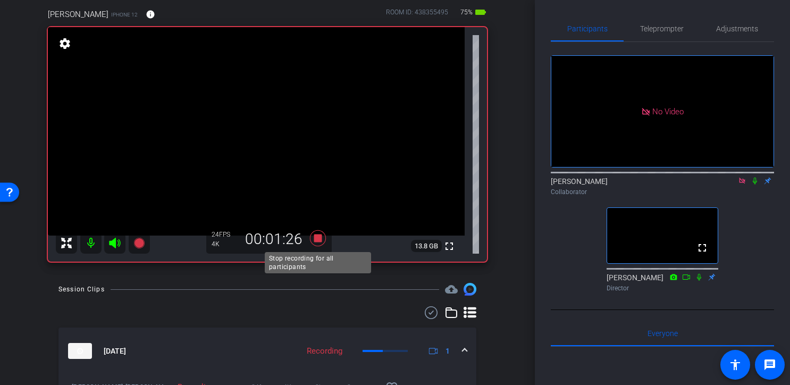
click at [316, 244] on icon at bounding box center [318, 238] width 26 height 19
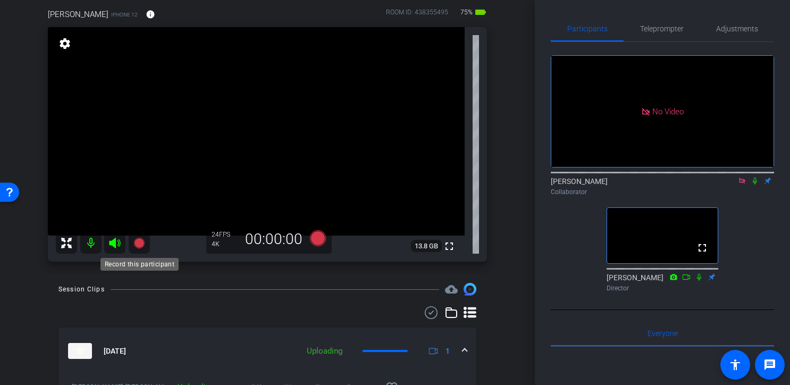
click at [142, 244] on icon at bounding box center [138, 243] width 11 height 11
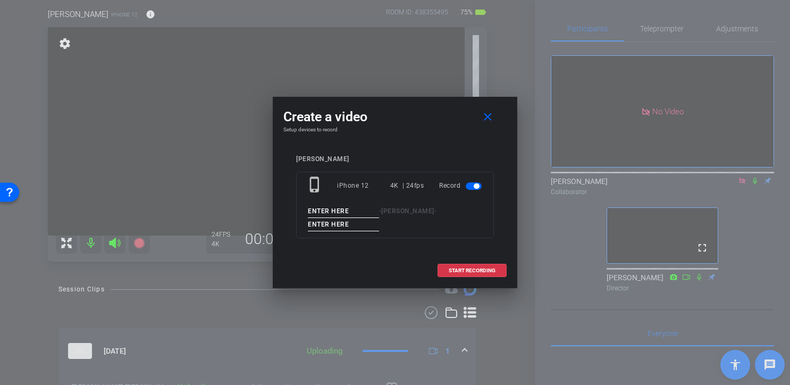
click at [351, 213] on input at bounding box center [343, 211] width 71 height 13
type input "[PERSON_NAME]"
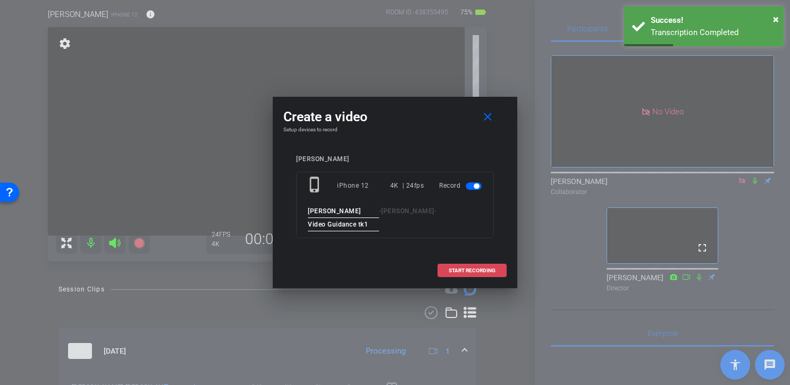
type input "Video Guidance tk1"
click at [475, 268] on span "START RECORDING" at bounding box center [472, 270] width 47 height 5
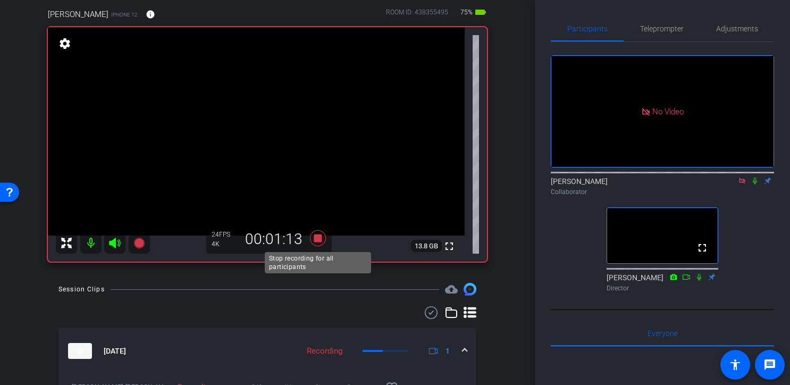
click at [317, 239] on icon at bounding box center [318, 238] width 16 height 16
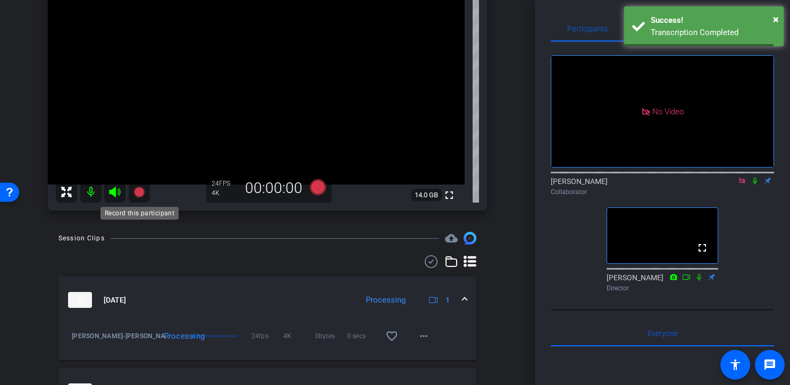
scroll to position [120, 0]
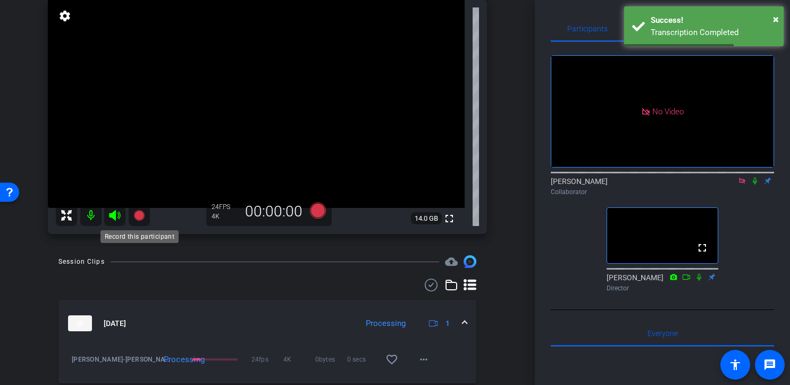
click at [139, 217] on icon at bounding box center [138, 215] width 11 height 11
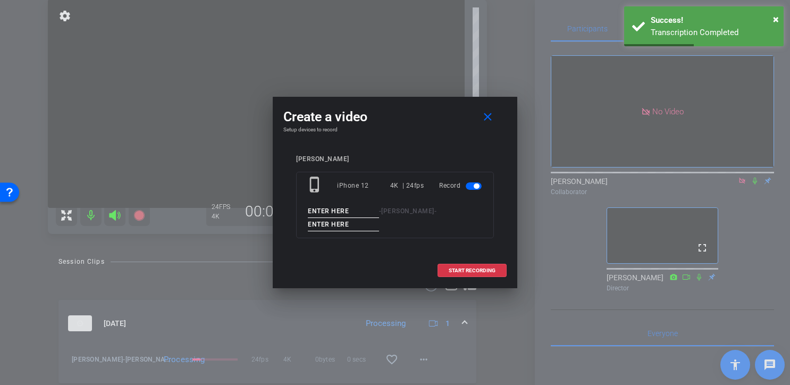
click at [355, 213] on input at bounding box center [343, 211] width 71 height 13
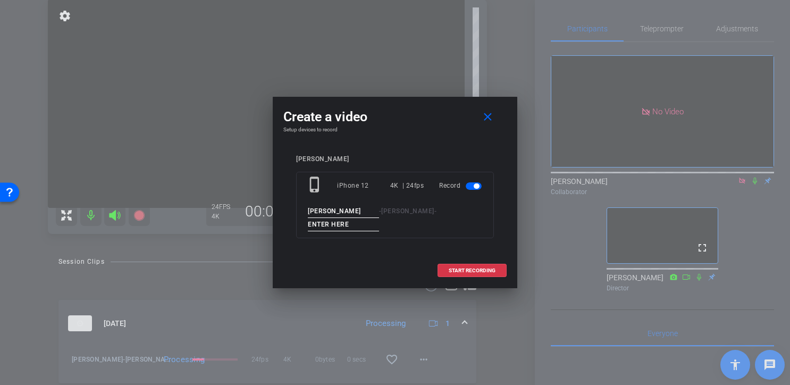
type input "[PERSON_NAME]"
type input "P"
type input "Video Guidance Vertical tk1"
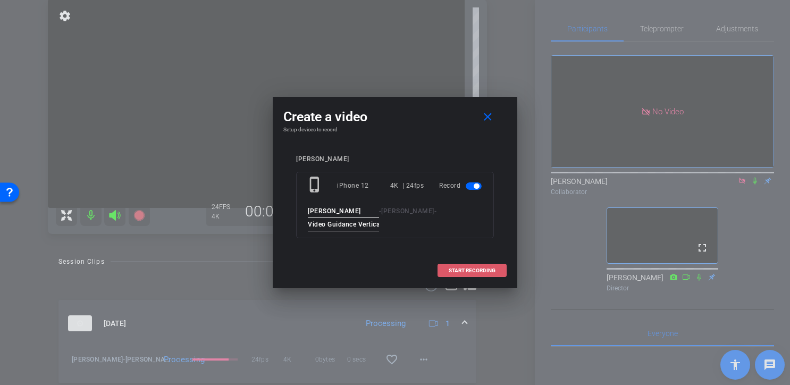
click at [463, 272] on span "START RECORDING" at bounding box center [472, 270] width 47 height 5
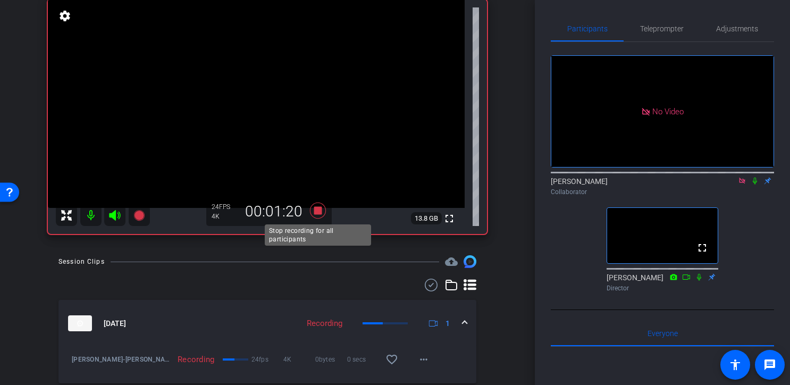
click at [321, 212] on icon at bounding box center [318, 211] width 16 height 16
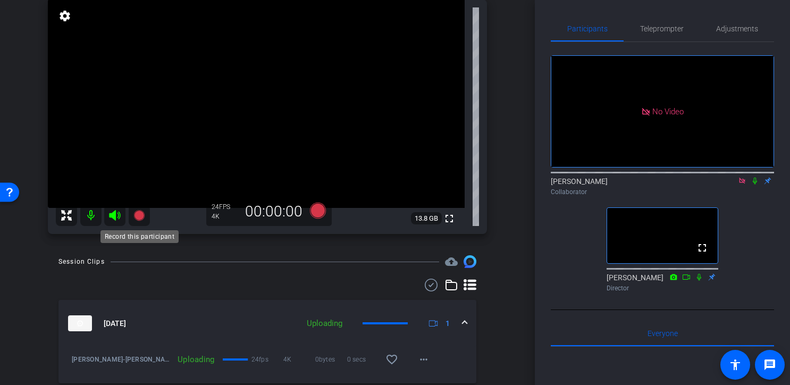
click at [142, 216] on icon at bounding box center [138, 215] width 11 height 11
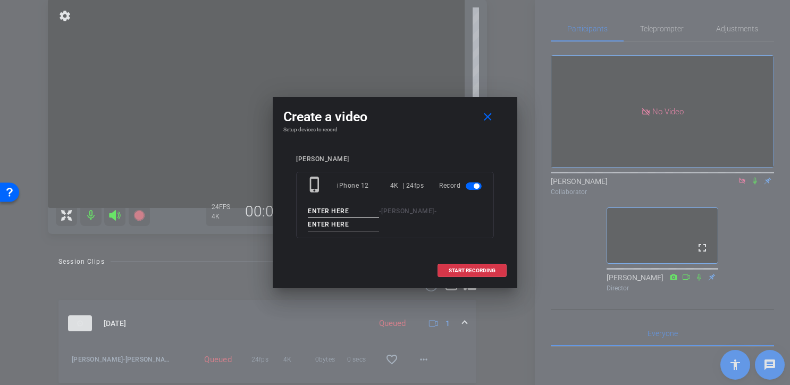
click at [356, 211] on input at bounding box center [343, 211] width 71 height 13
type input "[PERSON_NAME]"
type input "C"
type input "Hashtags tk1"
click at [477, 271] on span "START RECORDING" at bounding box center [472, 270] width 47 height 5
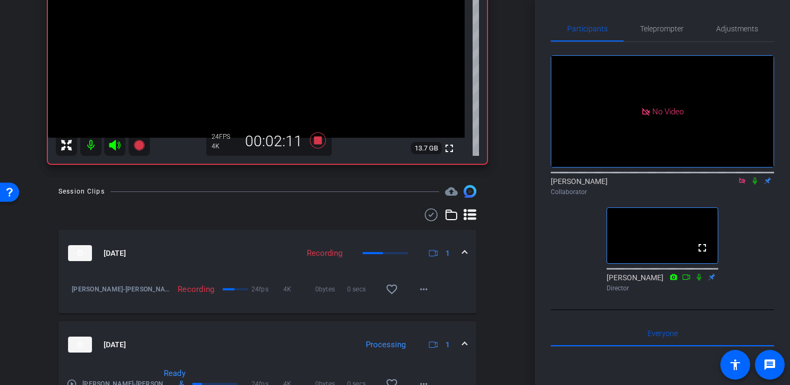
scroll to position [191, 0]
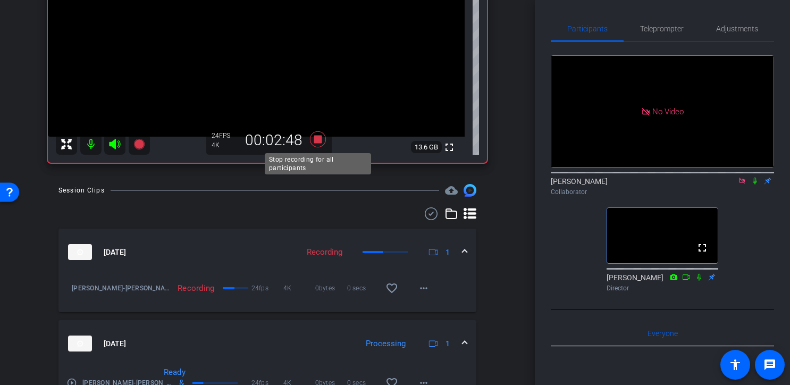
click at [317, 139] on icon at bounding box center [318, 139] width 16 height 16
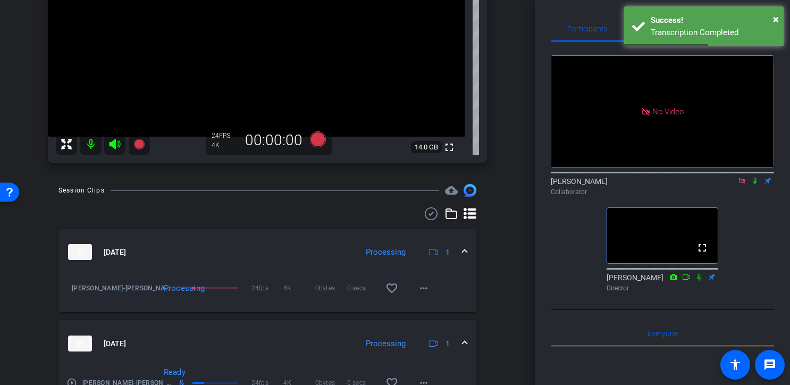
click at [316, 194] on div "Session Clips cloud_upload" at bounding box center [267, 190] width 418 height 13
click at [141, 142] on icon at bounding box center [138, 144] width 11 height 11
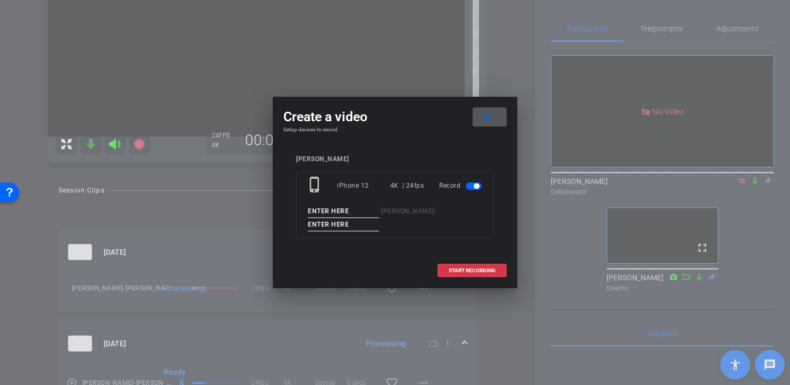
click at [347, 211] on input at bounding box center [343, 211] width 71 height 13
type input "[PERSON_NAME]"
type input "Hashtags pickup tk1"
click at [471, 269] on span "START RECORDING" at bounding box center [472, 270] width 47 height 5
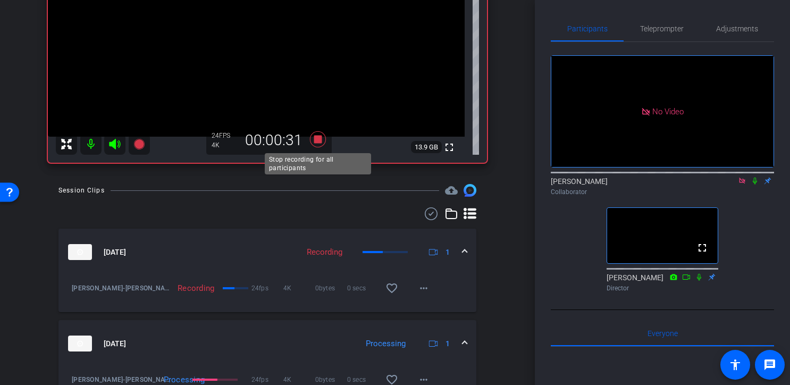
click at [321, 144] on icon at bounding box center [318, 139] width 26 height 19
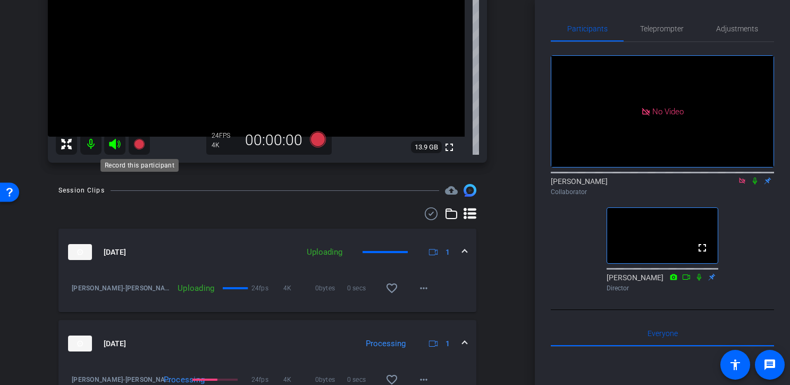
click at [139, 141] on icon at bounding box center [138, 144] width 11 height 11
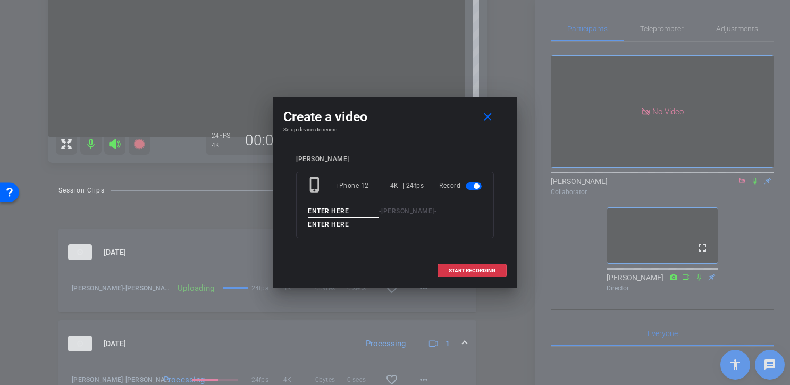
click at [347, 213] on input at bounding box center [343, 211] width 71 height 13
type input "[PERSON_NAME]"
type input "Saftey Intro pickup"
click at [466, 268] on span "START RECORDING" at bounding box center [472, 270] width 47 height 5
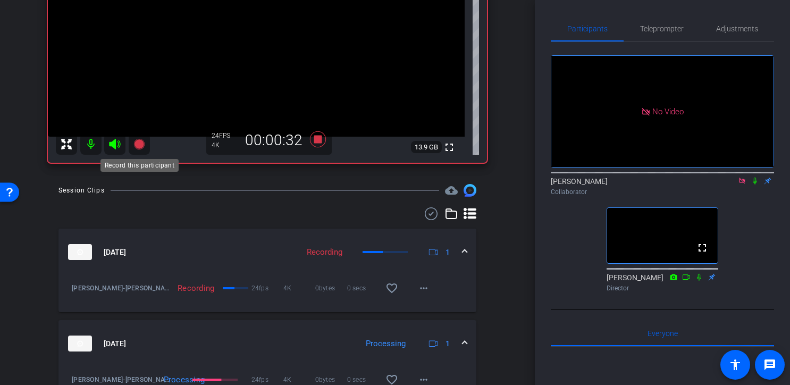
click at [140, 144] on icon at bounding box center [138, 144] width 11 height 11
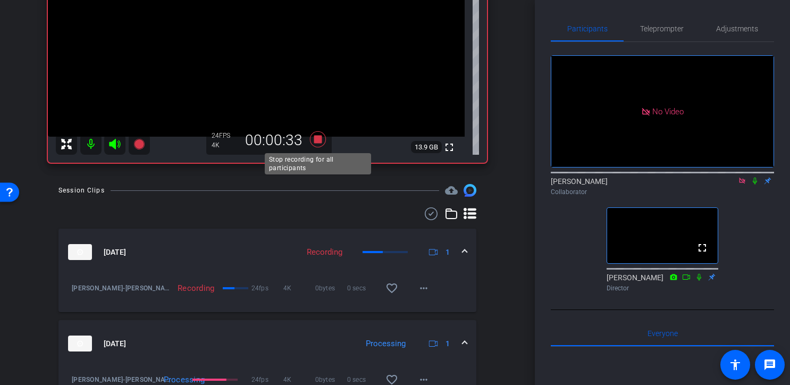
click at [321, 141] on icon at bounding box center [318, 139] width 16 height 16
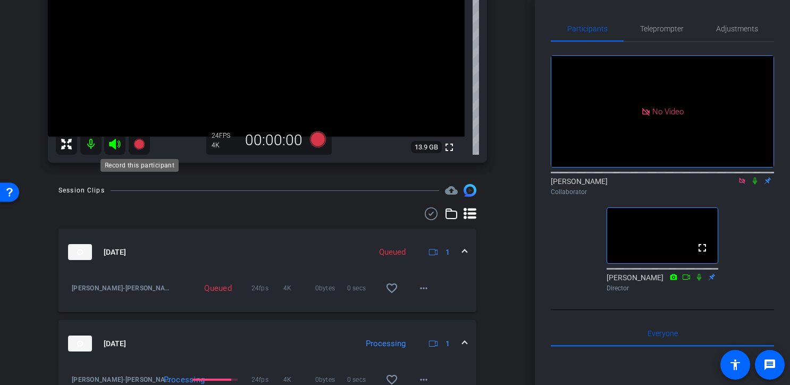
drag, startPoint x: 140, startPoint y: 143, endPoint x: 267, endPoint y: 165, distance: 129.0
click at [265, 165] on div "[PERSON_NAME] iPhone 12 info ROOM ID: 438355495 70% battery_std fullscreen sett…" at bounding box center [268, 32] width 482 height 281
drag, startPoint x: 320, startPoint y: 137, endPoint x: 240, endPoint y: 188, distance: 95.1
click at [241, 188] on div "Social Media Training_ [PERSON_NAME] account_box grid_on settings info logout W…" at bounding box center [267, 1] width 535 height 385
click at [138, 144] on icon at bounding box center [138, 144] width 11 height 11
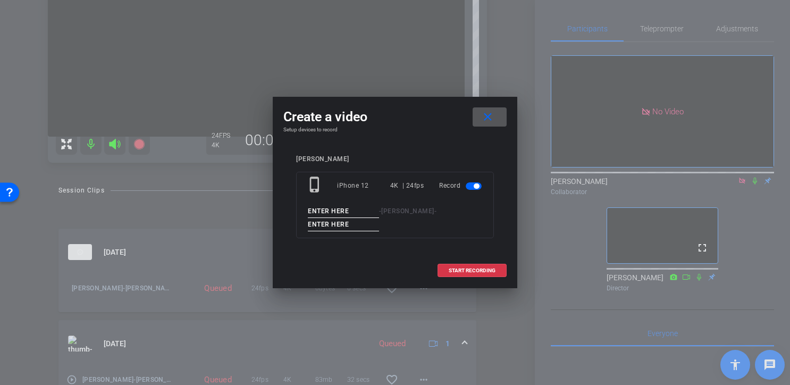
click at [351, 209] on input at bounding box center [343, 211] width 71 height 13
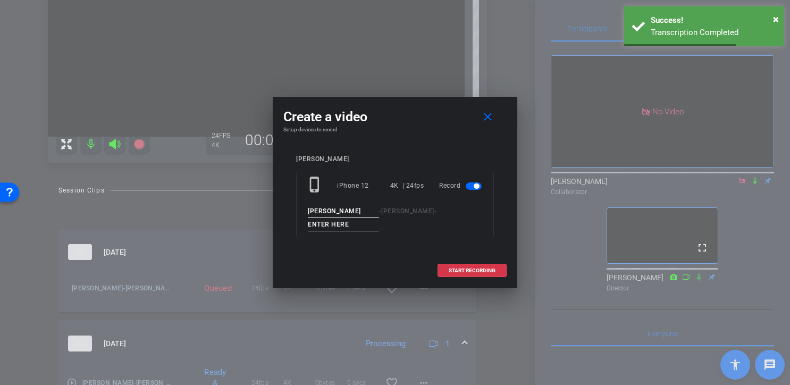
type input "[PERSON_NAME]"
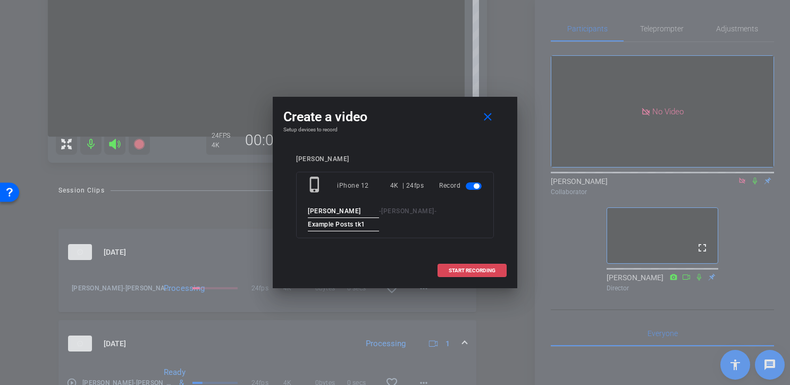
type input "Example Posts tk1"
click at [481, 271] on span "START RECORDING" at bounding box center [472, 270] width 47 height 5
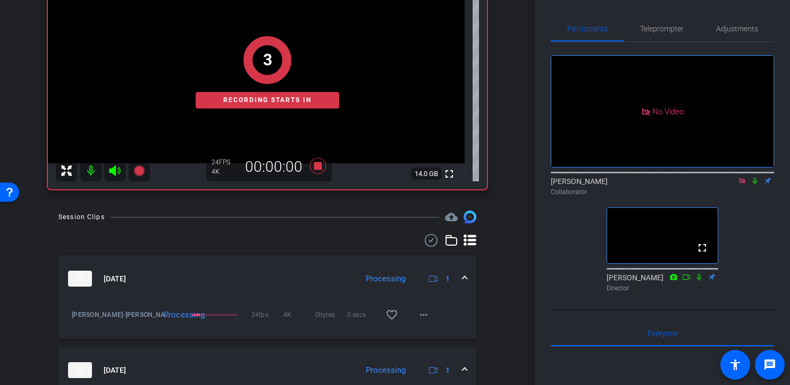
scroll to position [150, 0]
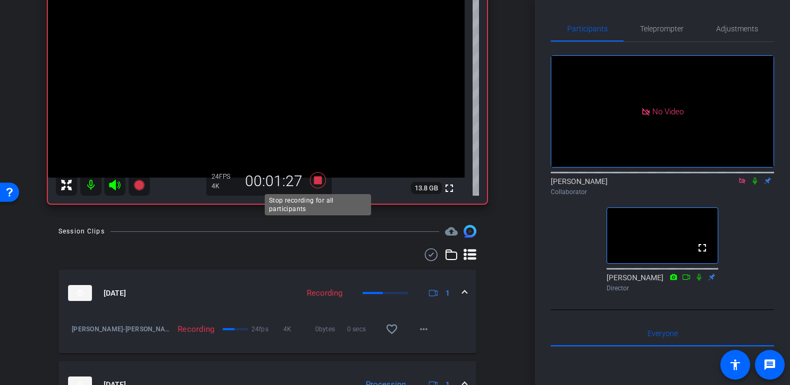
click at [317, 179] on icon at bounding box center [318, 180] width 16 height 16
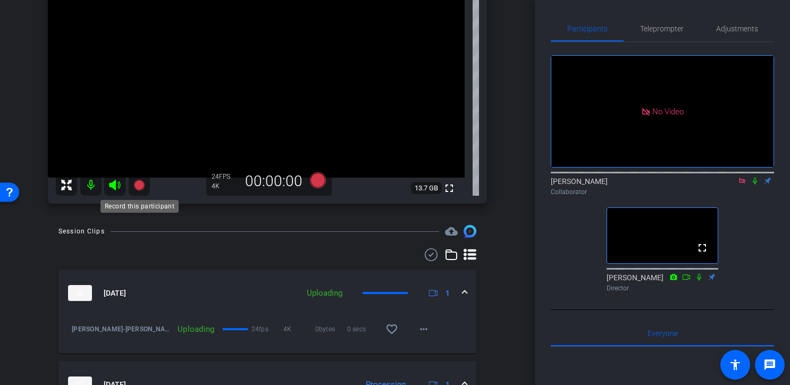
click at [138, 186] on icon at bounding box center [138, 185] width 11 height 11
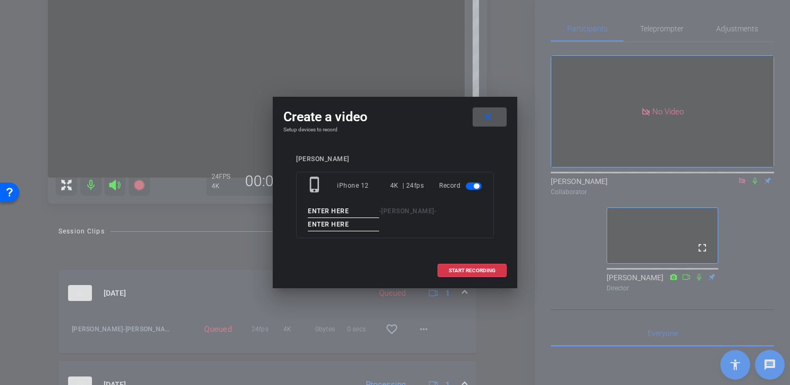
click at [347, 208] on input at bounding box center [343, 211] width 71 height 13
type input "[PERSON_NAME]"
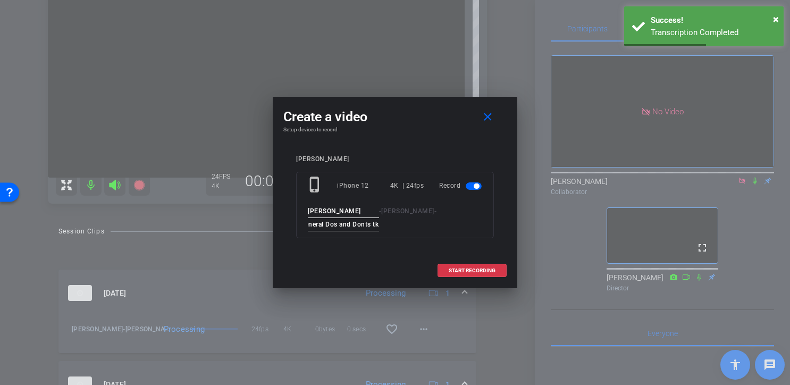
scroll to position [0, 11]
type input "General Dos and Donts tk1"
click at [469, 268] on span "START RECORDING" at bounding box center [472, 270] width 47 height 5
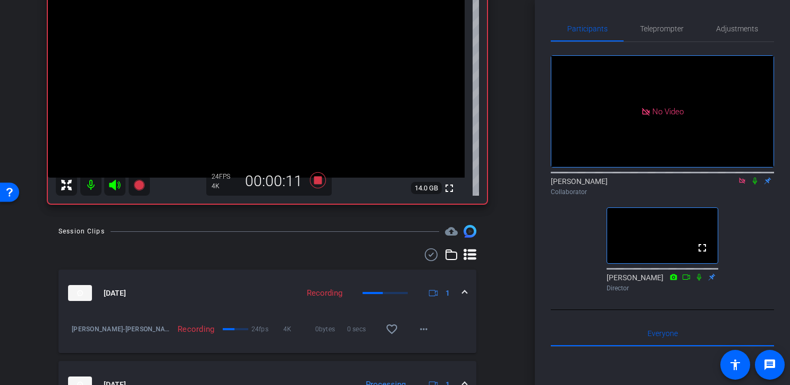
click at [756, 184] on icon at bounding box center [755, 180] width 9 height 7
click at [319, 177] on icon at bounding box center [318, 180] width 16 height 16
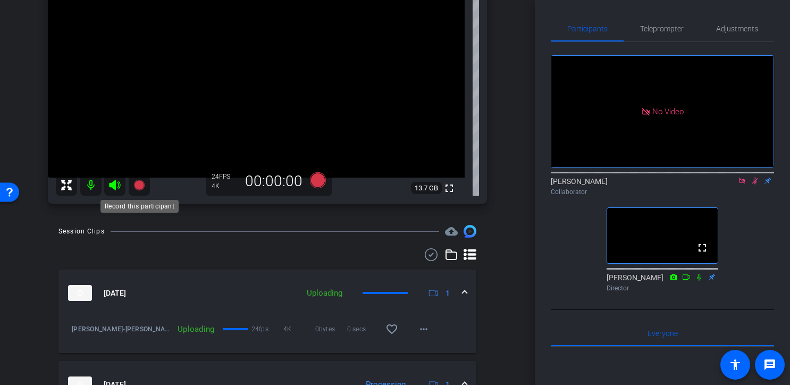
click at [140, 182] on icon at bounding box center [138, 185] width 11 height 11
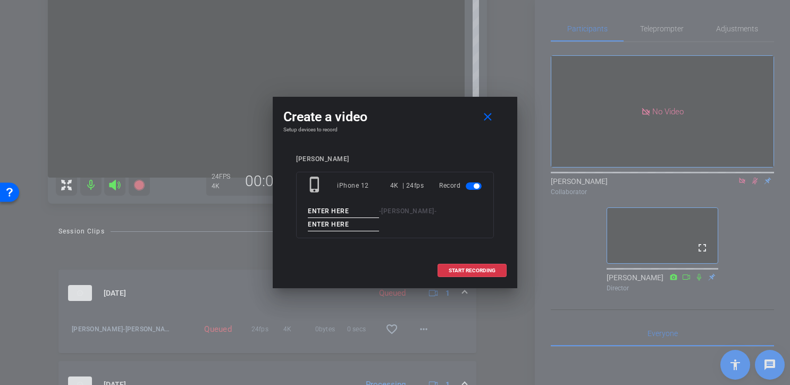
click at [352, 211] on input at bounding box center [343, 211] width 71 height 13
type input "[PERSON_NAME]"
type input "Connect IG to FB Slide 19 tk1"
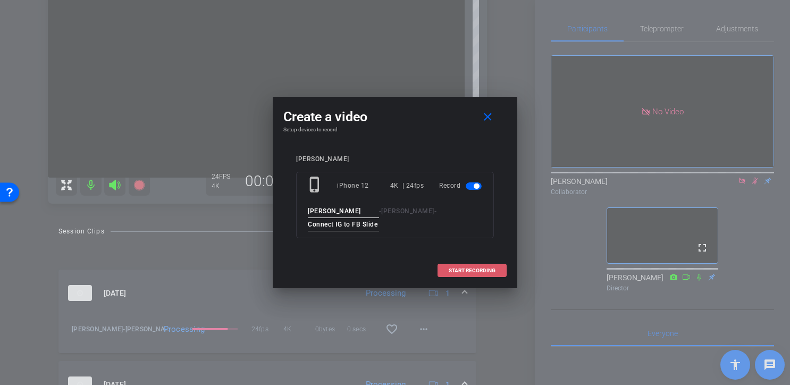
click at [477, 268] on span "START RECORDING" at bounding box center [472, 270] width 47 height 5
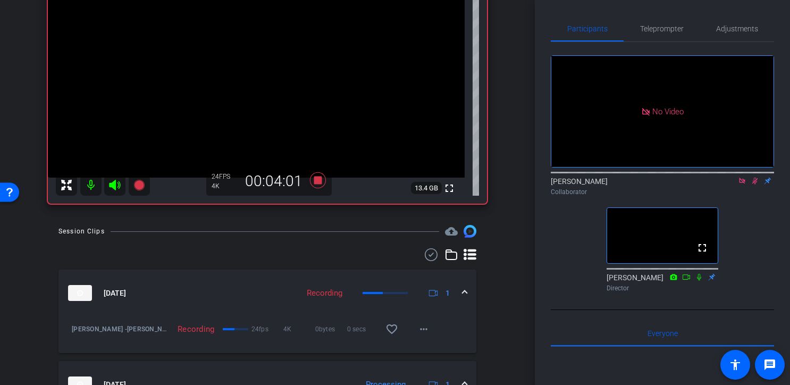
click at [756, 184] on icon at bounding box center [755, 180] width 9 height 7
click at [316, 180] on icon at bounding box center [318, 180] width 16 height 16
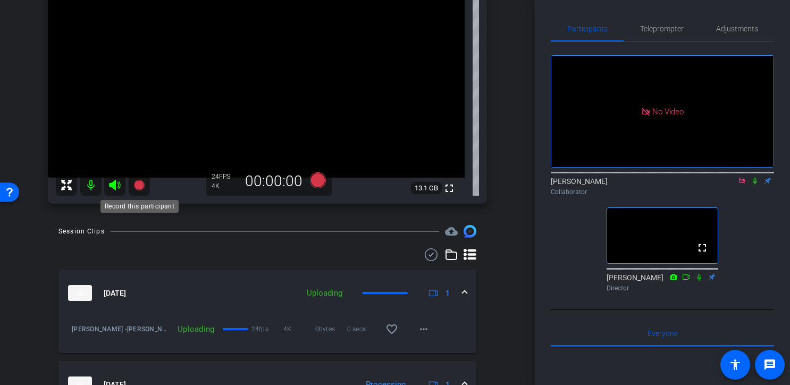
click at [142, 186] on icon at bounding box center [138, 185] width 11 height 11
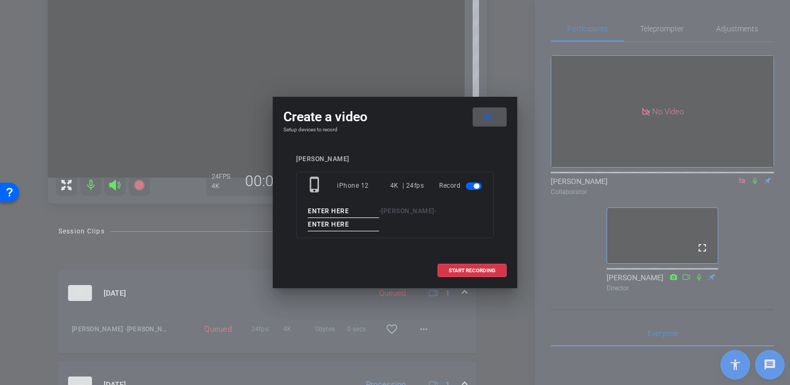
click at [341, 210] on input at bounding box center [343, 211] width 71 height 13
type input "[PERSON_NAME]"
drag, startPoint x: 373, startPoint y: 225, endPoint x: 343, endPoint y: 224, distance: 29.8
click at [343, 224] on input "Publishing Video tk1" at bounding box center [343, 224] width 71 height 13
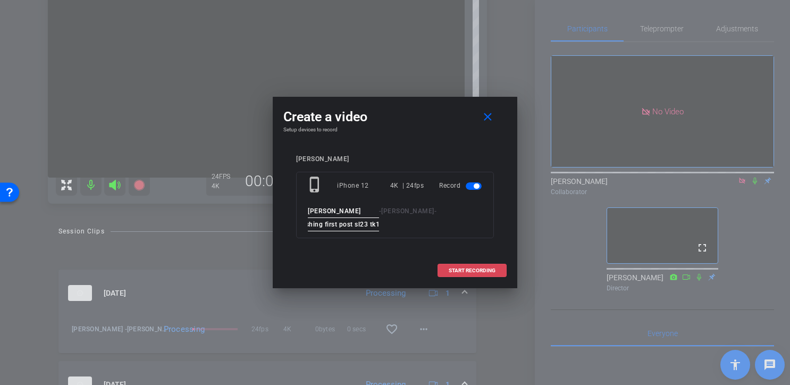
type input "Publishing first post sl23 tk1"
click at [474, 268] on span "START RECORDING" at bounding box center [472, 270] width 47 height 5
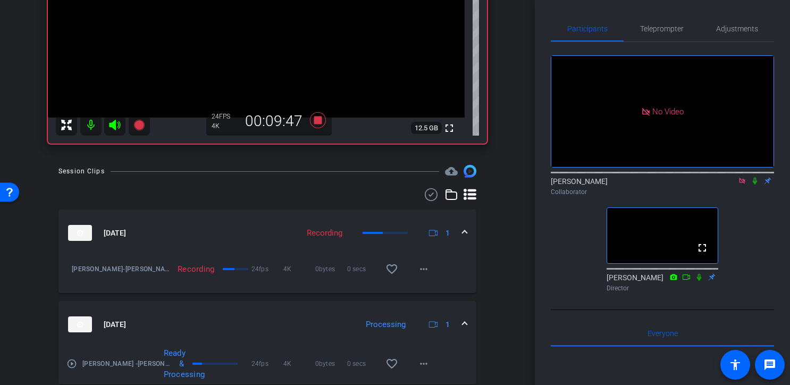
scroll to position [208, 0]
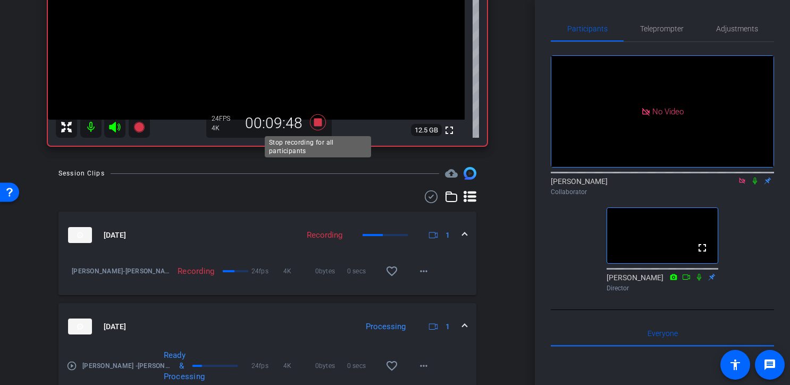
click at [316, 123] on icon at bounding box center [318, 122] width 16 height 16
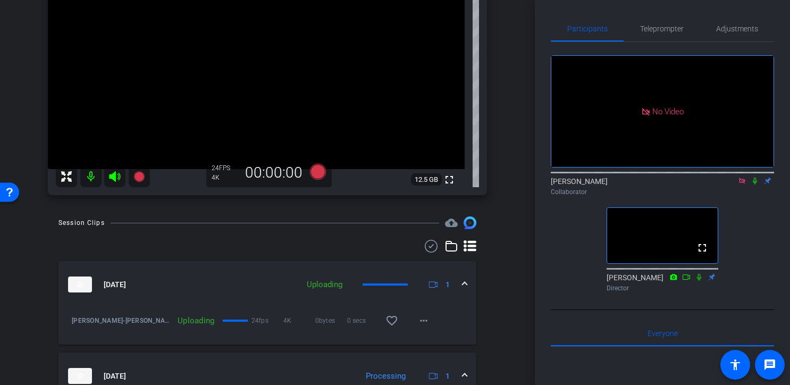
scroll to position [159, 0]
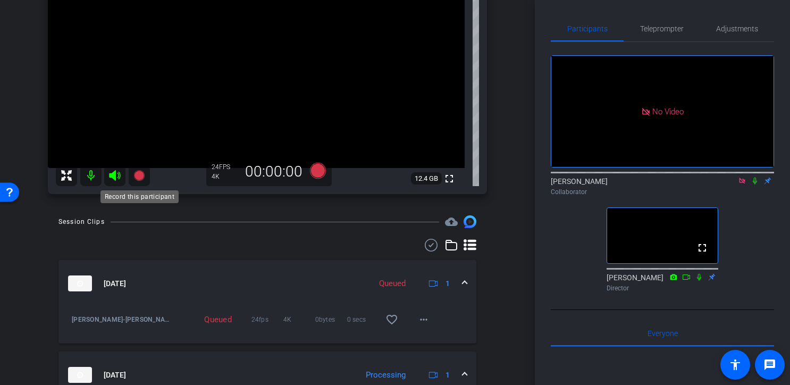
click at [140, 173] on icon at bounding box center [138, 175] width 11 height 11
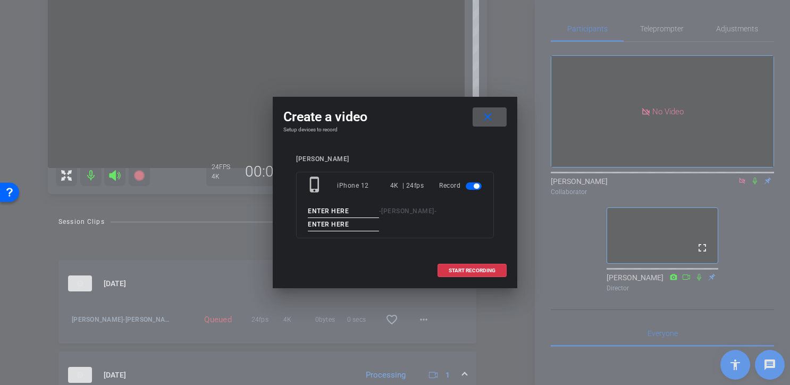
click at [356, 211] on input at bounding box center [343, 211] width 71 height 13
type input "[PERSON_NAME]"
type input "Unsure what to post tk1"
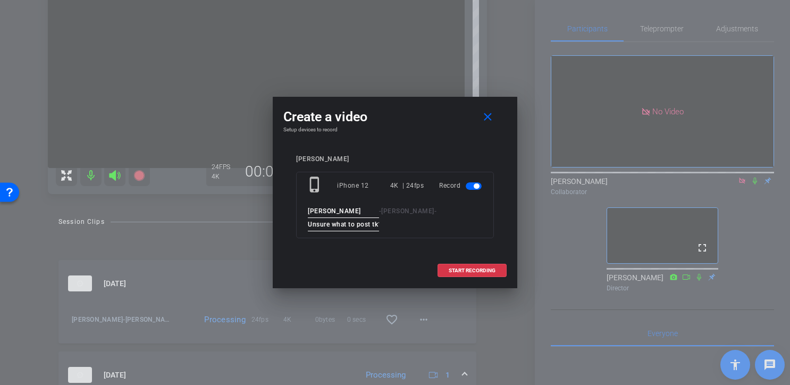
click at [501, 243] on div "[PERSON_NAME] phone_iphone iPhone 12 4K | 24fps Record [PERSON_NAME] - [PERSON_…" at bounding box center [394, 204] width 223 height 119
click at [466, 270] on span "START RECORDING" at bounding box center [472, 270] width 47 height 5
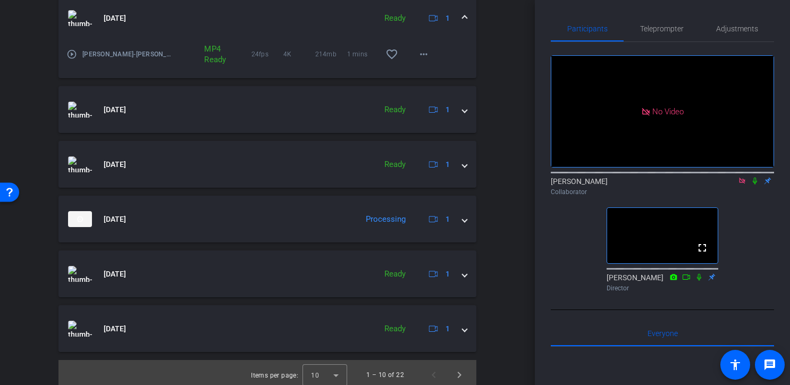
scroll to position [795, 0]
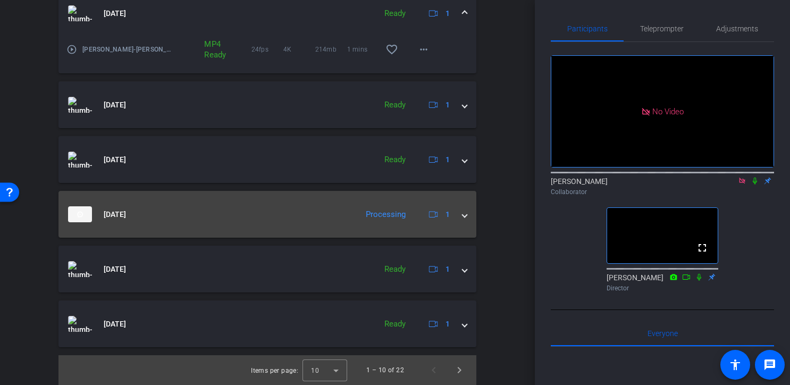
click at [466, 215] on span at bounding box center [465, 214] width 4 height 11
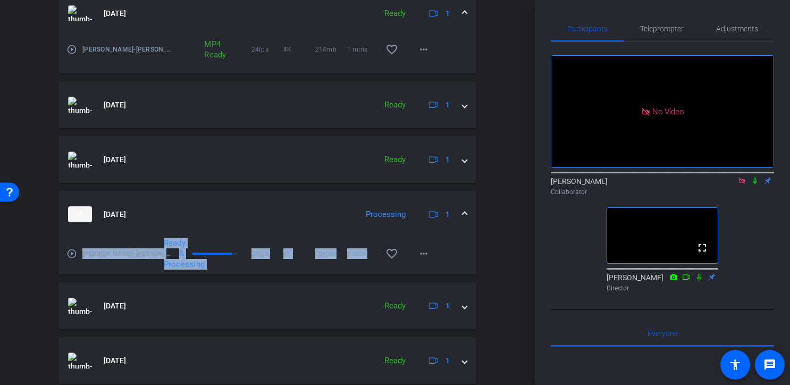
click at [466, 215] on span at bounding box center [465, 214] width 4 height 11
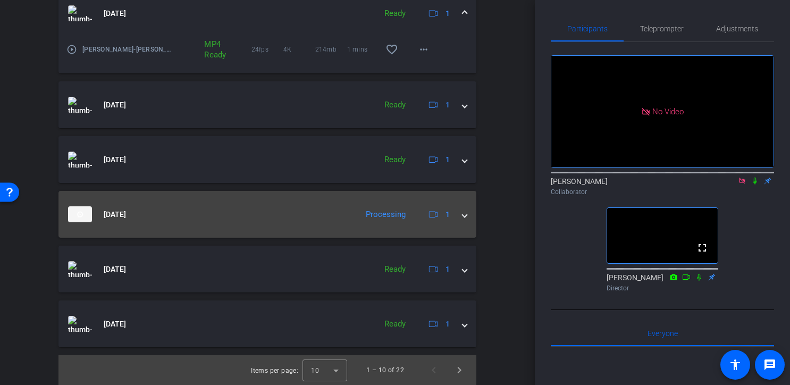
click at [466, 215] on span at bounding box center [465, 214] width 4 height 11
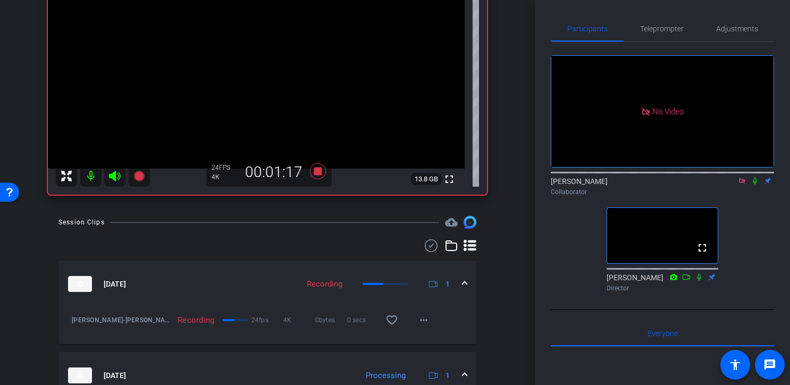
scroll to position [88, 0]
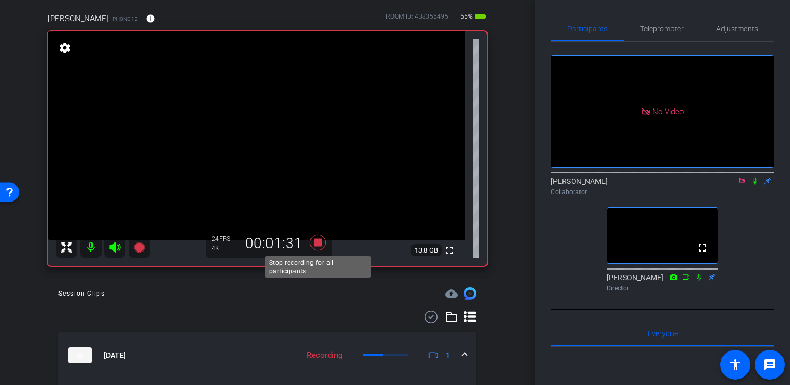
click at [317, 245] on icon at bounding box center [318, 242] width 16 height 16
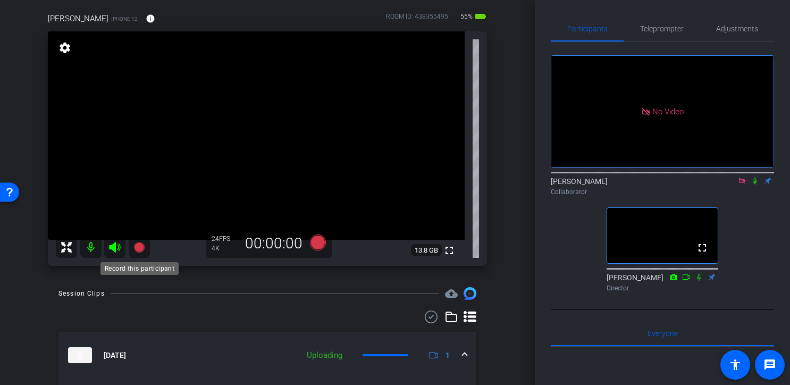
click at [138, 248] on icon at bounding box center [138, 247] width 11 height 11
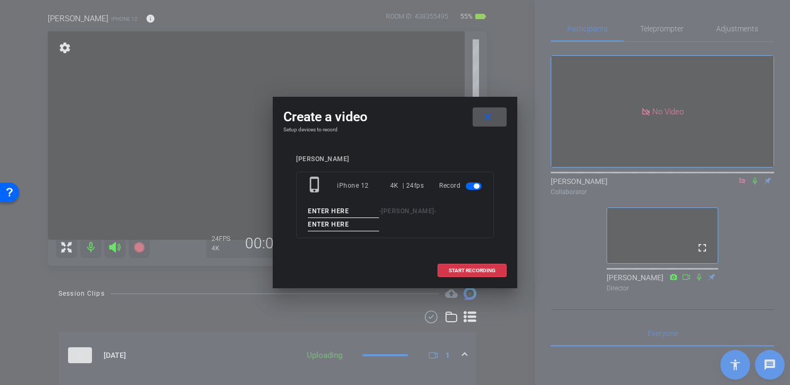
click at [346, 206] on input at bounding box center [343, 211] width 71 height 13
type input "[PERSON_NAME]"
type input "Generate Ad Code tk1"
click at [461, 270] on span "START RECORDING" at bounding box center [472, 270] width 47 height 5
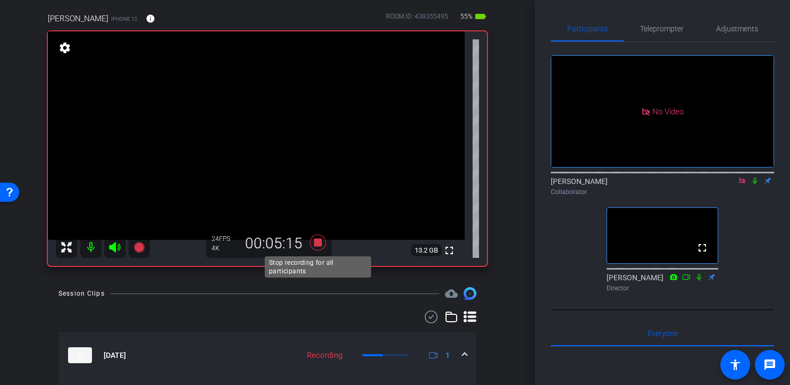
click at [316, 243] on icon at bounding box center [318, 242] width 16 height 16
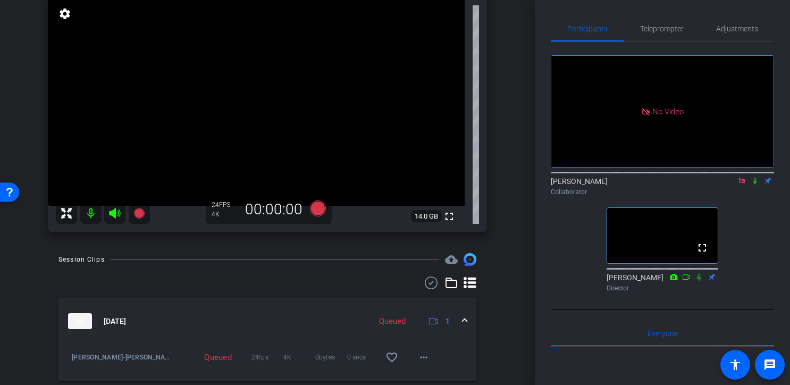
scroll to position [110, 0]
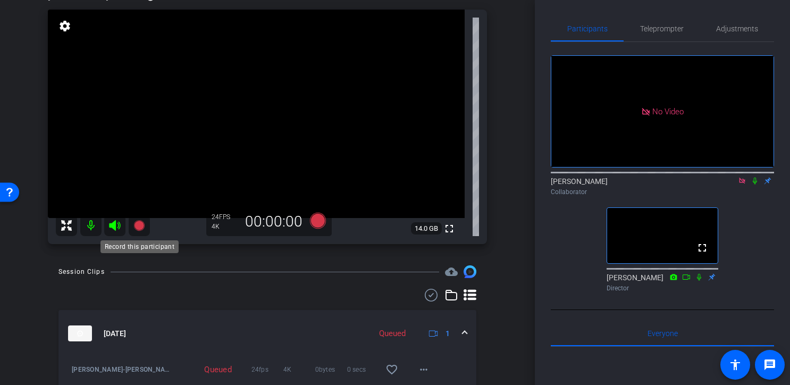
click at [138, 224] on icon at bounding box center [138, 225] width 11 height 11
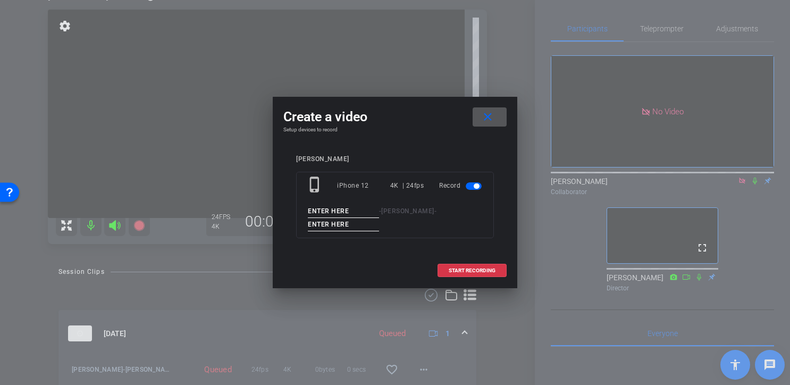
click at [354, 212] on input at bounding box center [343, 211] width 71 height 13
type input "[PERSON_NAME]"
type input "Generate Ad Code Video Portion"
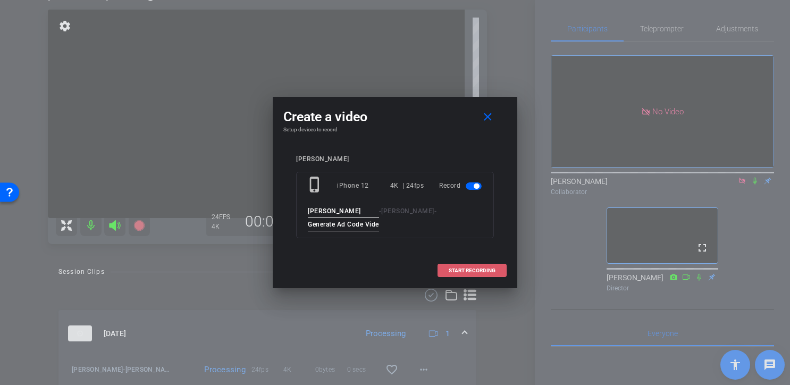
click at [472, 268] on span "START RECORDING" at bounding box center [472, 270] width 47 height 5
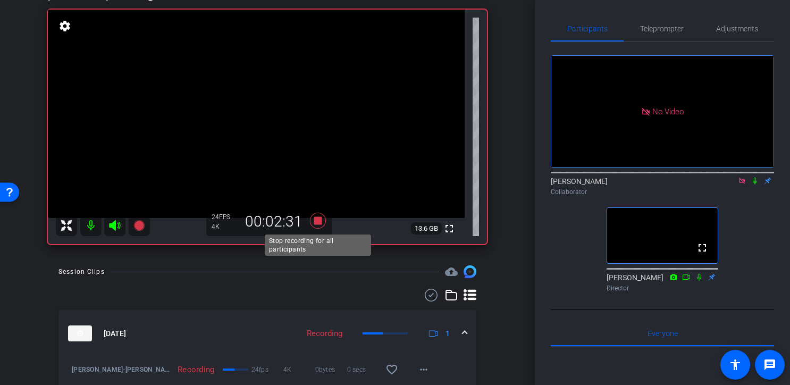
click at [318, 219] on icon at bounding box center [318, 221] width 16 height 16
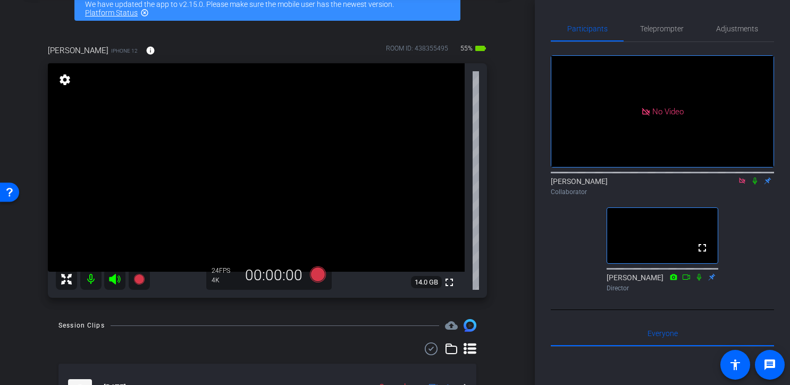
scroll to position [44, 0]
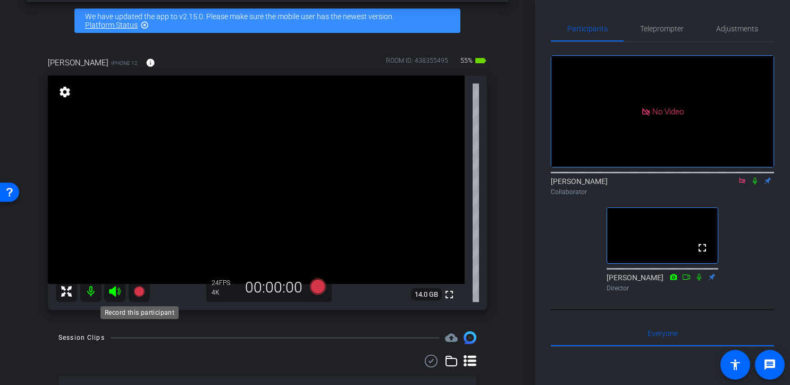
click at [143, 289] on icon at bounding box center [139, 291] width 13 height 13
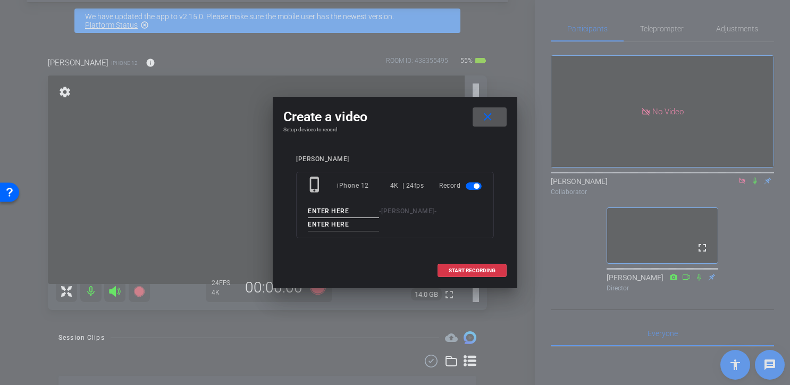
click at [353, 211] on input at bounding box center [343, 211] width 71 height 13
type input "[PERSON_NAME]"
type input "Solo Sign Off tk1"
click at [486, 271] on span "START RECORDING" at bounding box center [472, 270] width 47 height 5
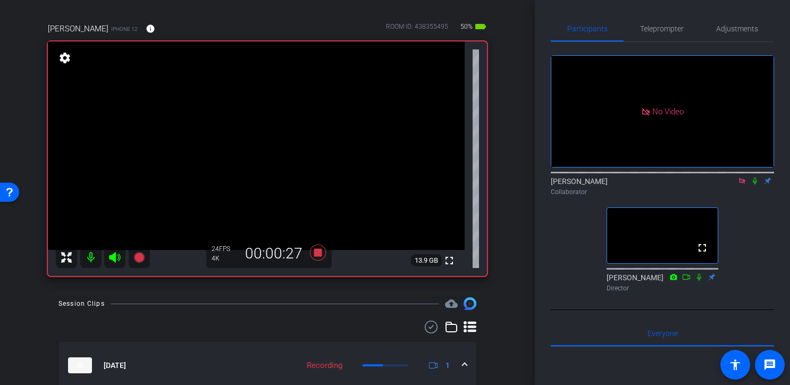
scroll to position [69, 0]
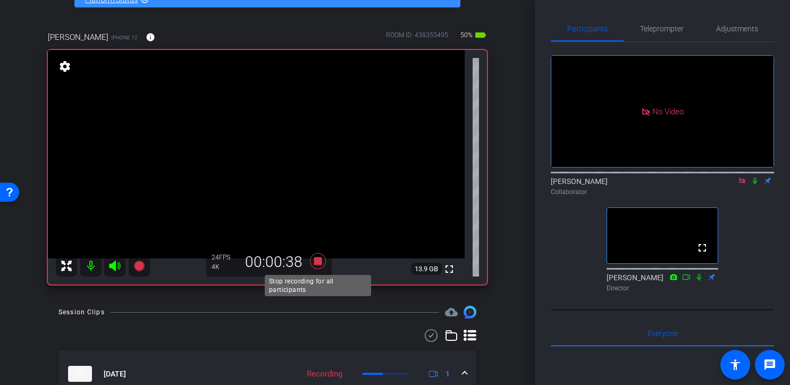
click at [317, 261] on icon at bounding box center [318, 261] width 16 height 16
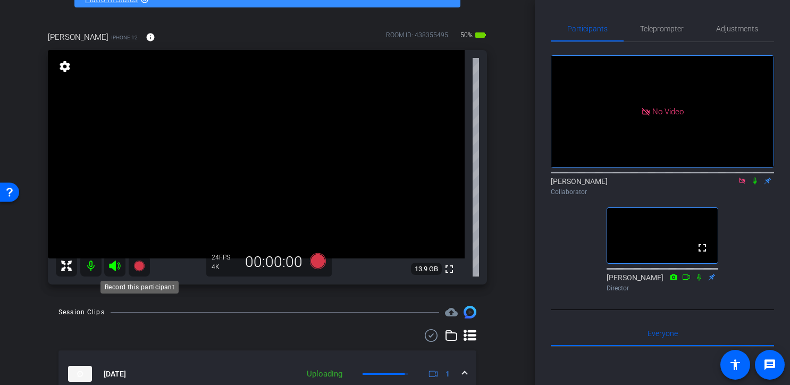
click at [139, 262] on icon at bounding box center [138, 266] width 11 height 11
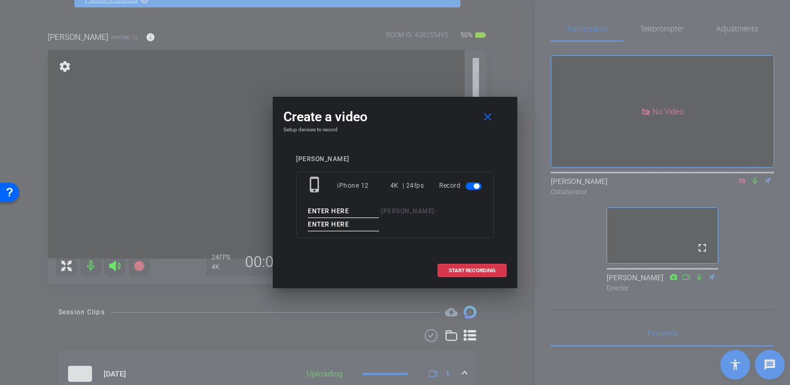
click at [350, 207] on input at bounding box center [343, 211] width 71 height 13
type input "[PERSON_NAME]"
type input "Hand Off tk1"
click at [473, 269] on span "START RECORDING" at bounding box center [472, 270] width 47 height 5
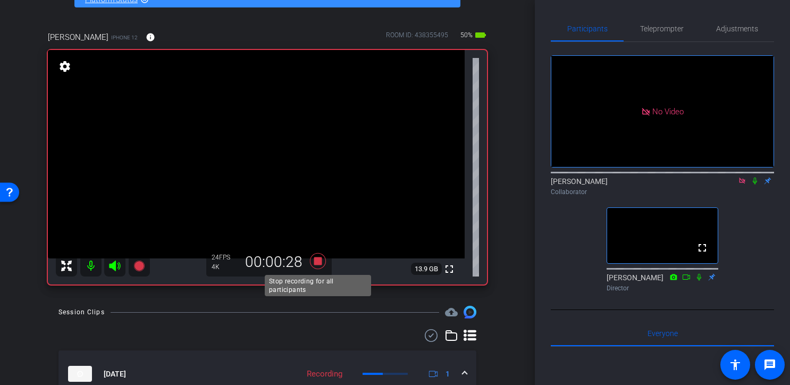
click at [318, 261] on icon at bounding box center [318, 261] width 16 height 16
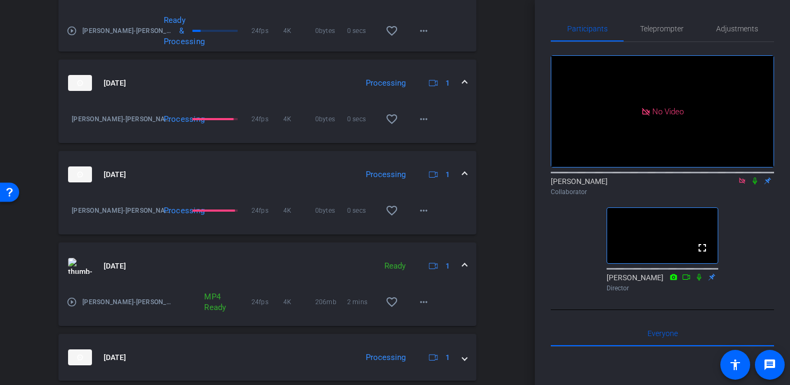
scroll to position [550, 0]
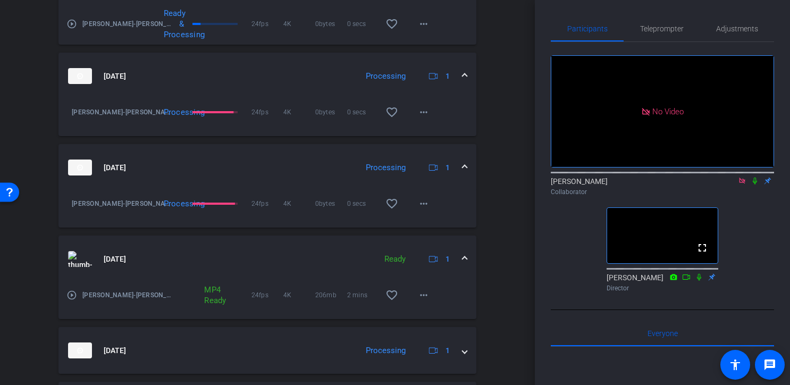
click at [469, 165] on mat-expansion-panel-header "[DATE] Processing 1" at bounding box center [267, 167] width 418 height 47
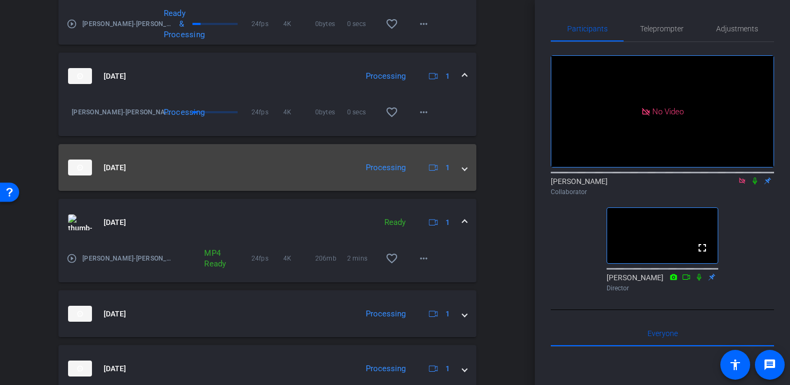
click at [469, 165] on mat-expansion-panel-header "[DATE] Processing 1" at bounding box center [267, 167] width 418 height 47
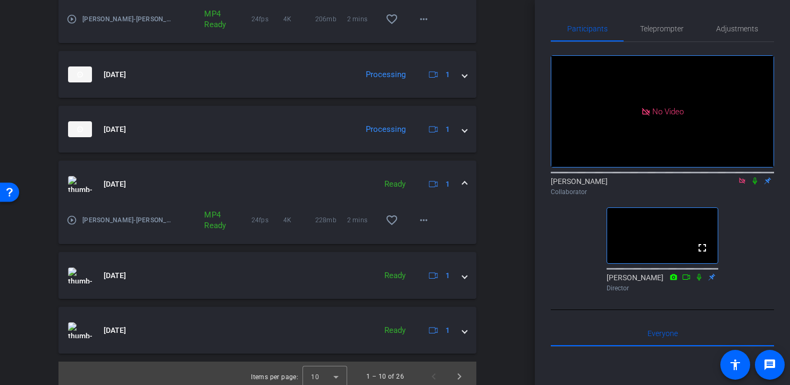
scroll to position [828, 0]
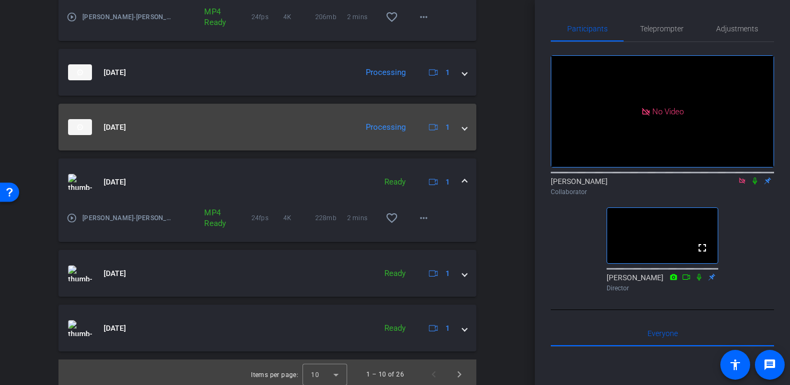
click at [468, 125] on mat-expansion-panel-header "[DATE] Processing 1" at bounding box center [267, 127] width 418 height 47
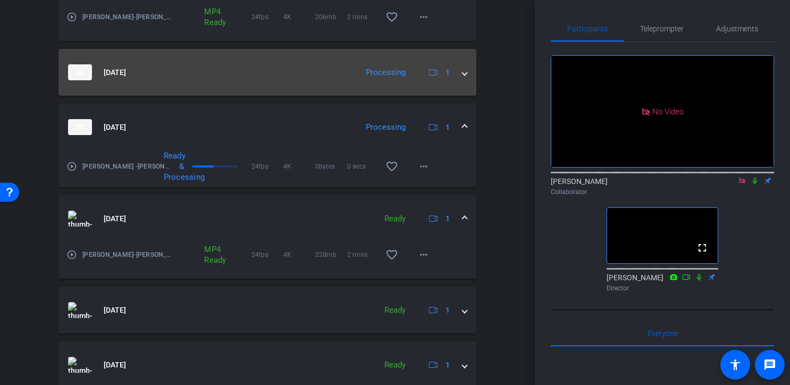
click at [466, 72] on span at bounding box center [465, 72] width 4 height 11
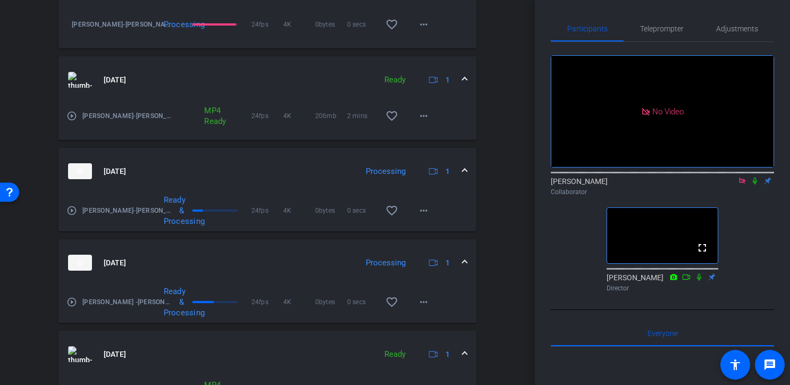
scroll to position [905, 0]
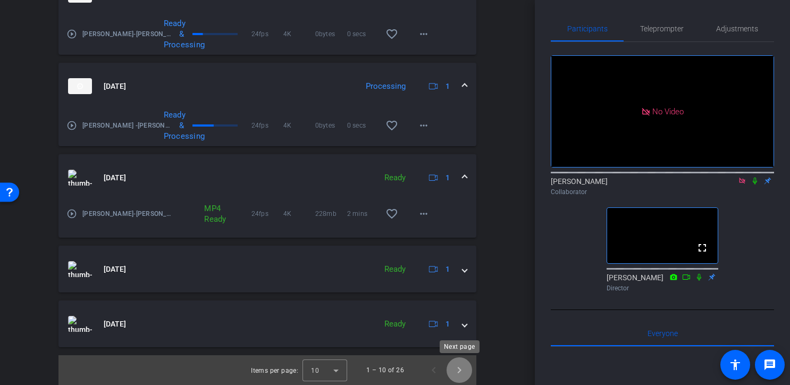
click at [459, 368] on span "Next page" at bounding box center [460, 370] width 26 height 26
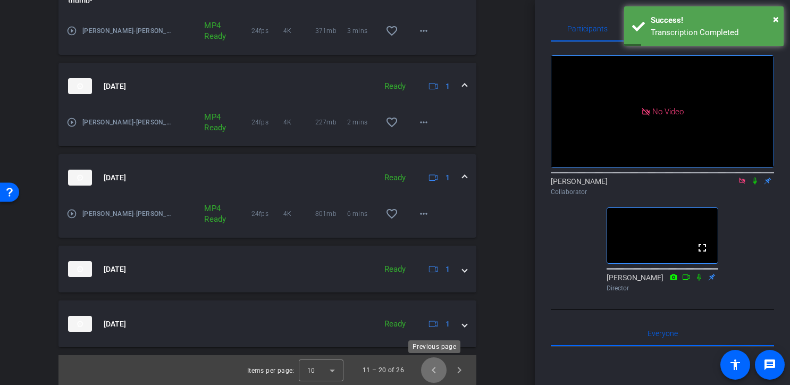
click at [433, 374] on span "Previous page" at bounding box center [434, 370] width 26 height 26
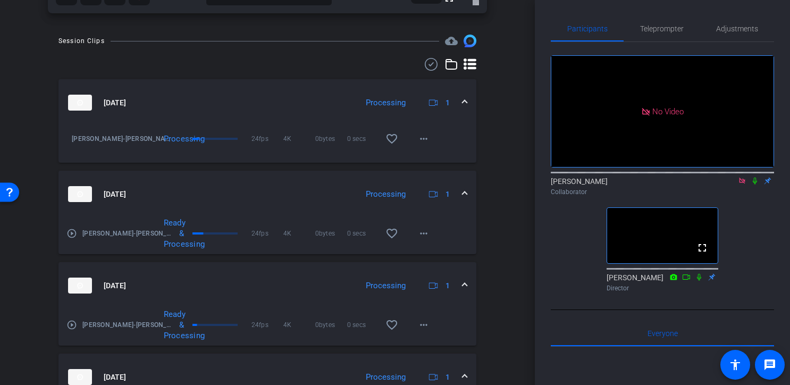
scroll to position [332, 0]
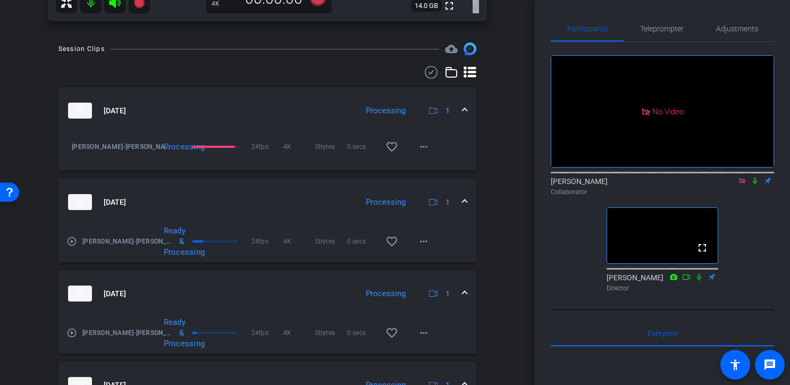
click at [467, 107] on mat-expansion-panel-header "[DATE] Processing 1" at bounding box center [267, 110] width 418 height 47
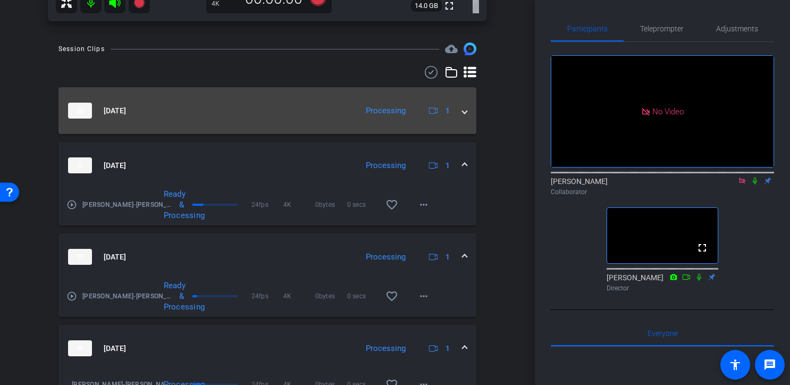
click at [467, 107] on mat-expansion-panel-header "[DATE] Processing 1" at bounding box center [267, 110] width 418 height 47
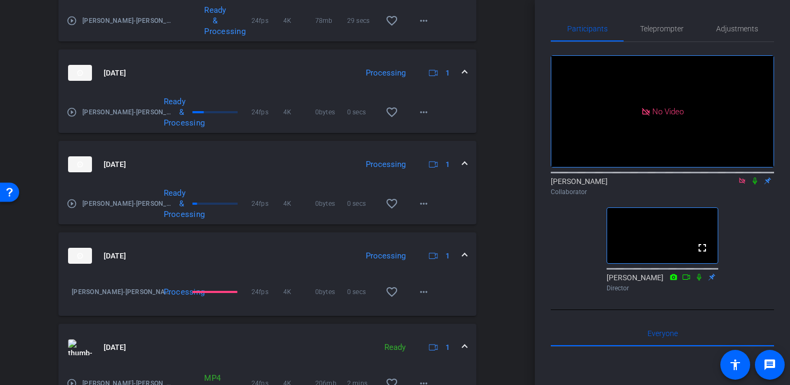
scroll to position [462, 0]
click at [468, 255] on mat-expansion-panel-header "[DATE] Processing 1" at bounding box center [267, 255] width 418 height 47
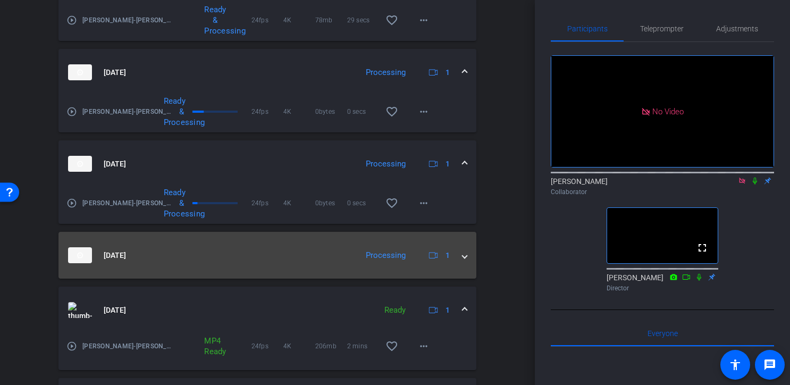
click at [468, 255] on mat-expansion-panel-header "[DATE] Processing 1" at bounding box center [267, 255] width 418 height 47
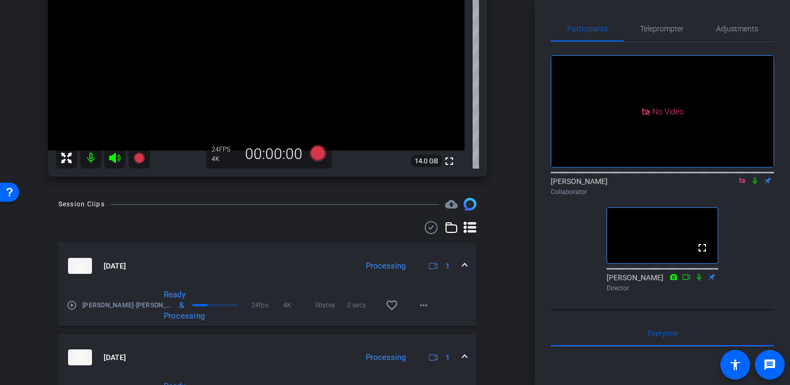
scroll to position [176, 0]
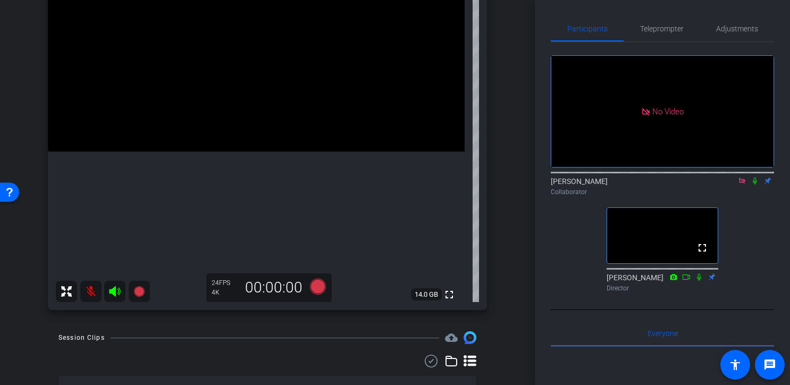
click at [115, 292] on icon at bounding box center [114, 291] width 11 height 11
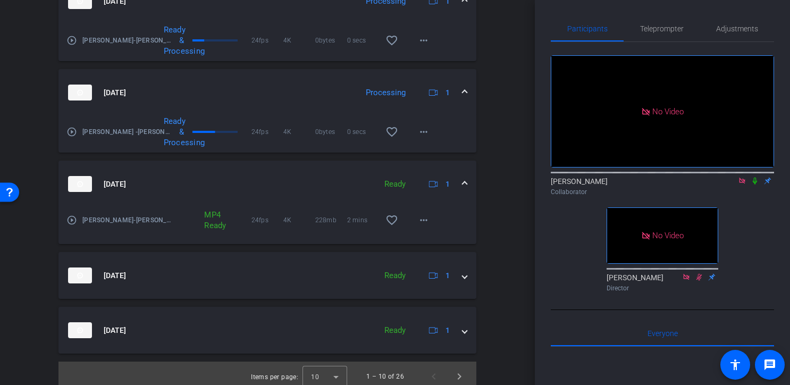
scroll to position [1038, 0]
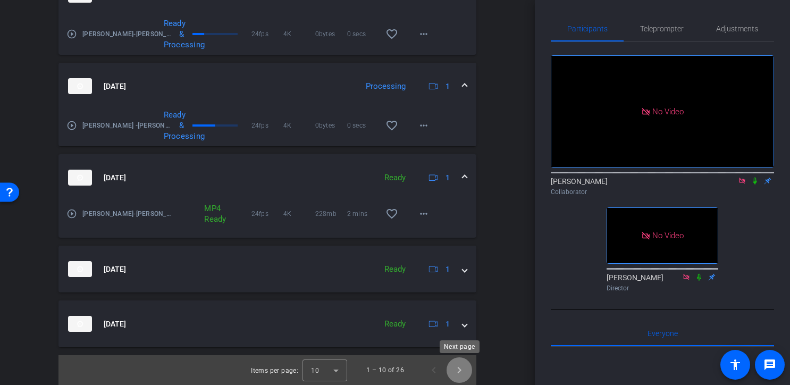
click at [461, 373] on span "Next page" at bounding box center [460, 370] width 26 height 26
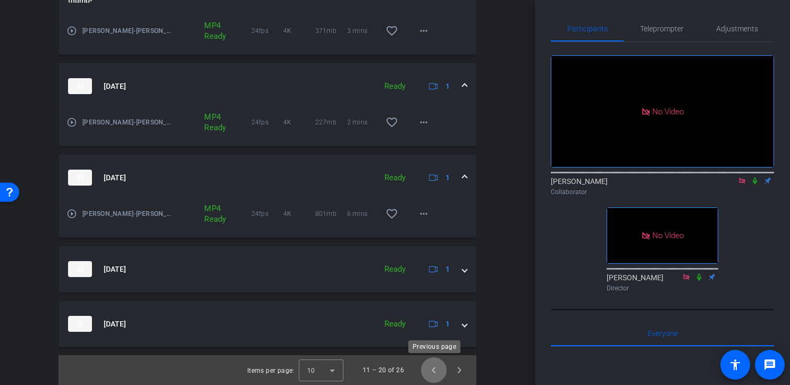
click at [432, 374] on span "Previous page" at bounding box center [434, 370] width 26 height 26
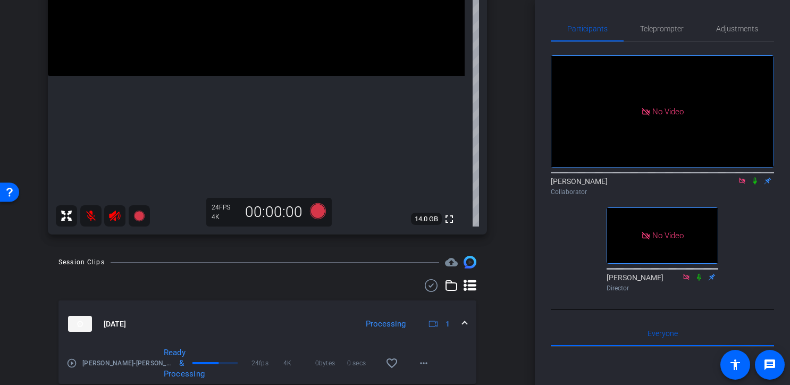
scroll to position [0, 0]
